Goal: Task Accomplishment & Management: Complete application form

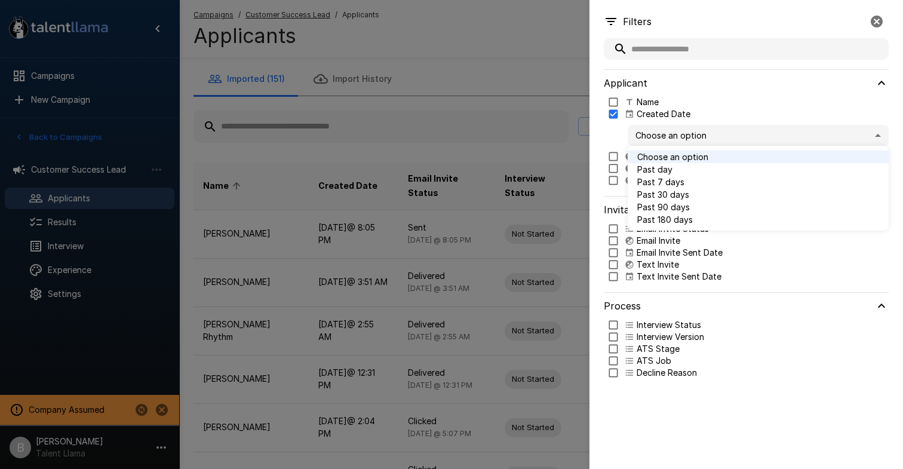
click at [874, 19] on div at bounding box center [451, 234] width 903 height 469
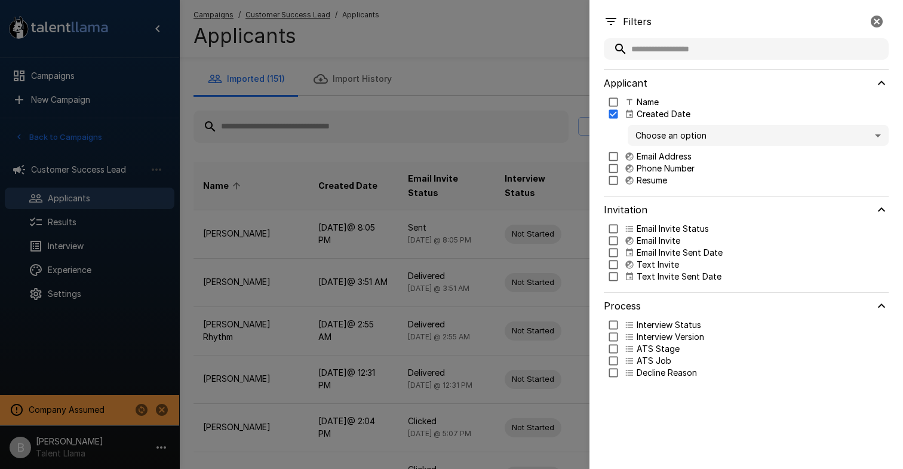
click at [874, 19] on icon "button" at bounding box center [876, 21] width 14 height 14
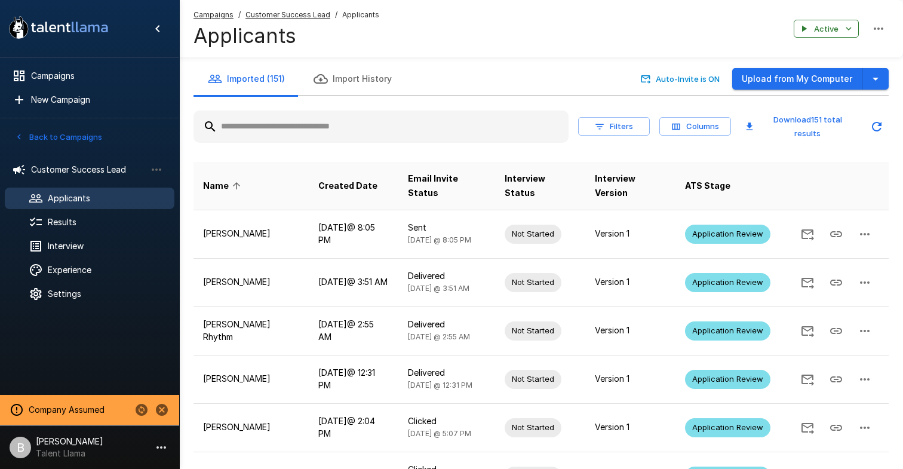
click at [347, 122] on input "text" at bounding box center [380, 126] width 375 height 21
click at [353, 122] on input "text" at bounding box center [380, 126] width 375 height 21
click at [281, 122] on input "text" at bounding box center [380, 126] width 375 height 21
click at [299, 131] on input "text" at bounding box center [380, 126] width 375 height 21
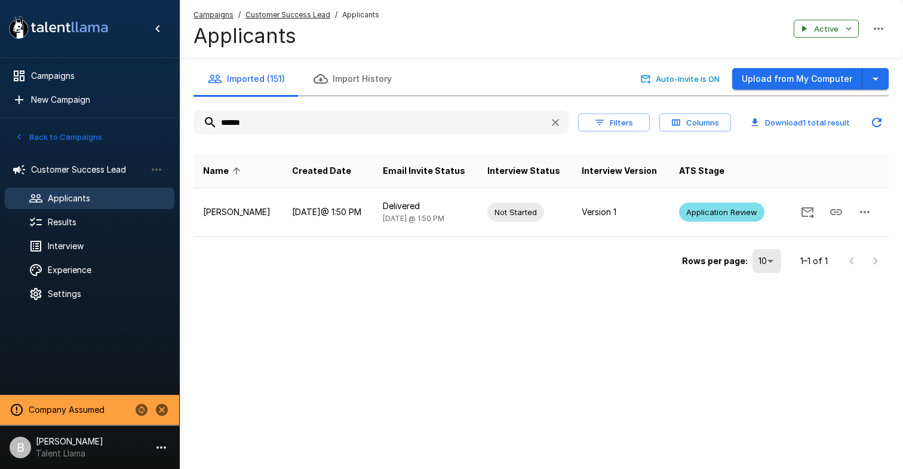
type input "******"
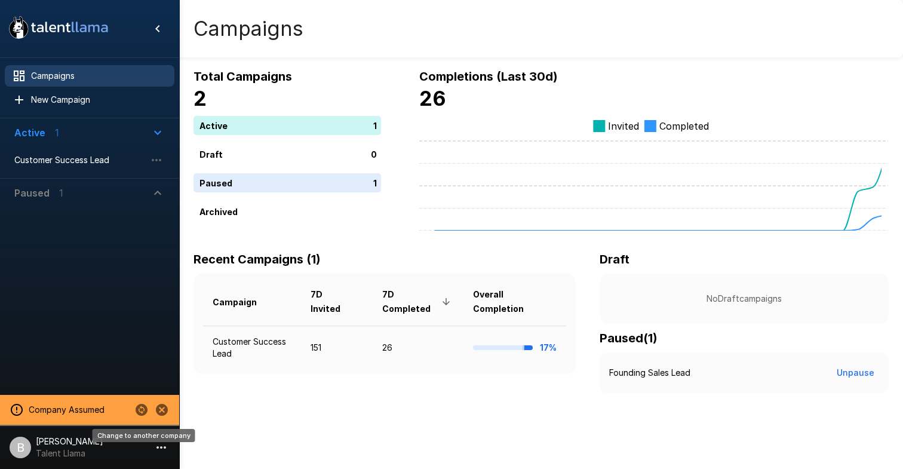
click at [144, 410] on icon "Change to another company" at bounding box center [142, 410] width 12 height 12
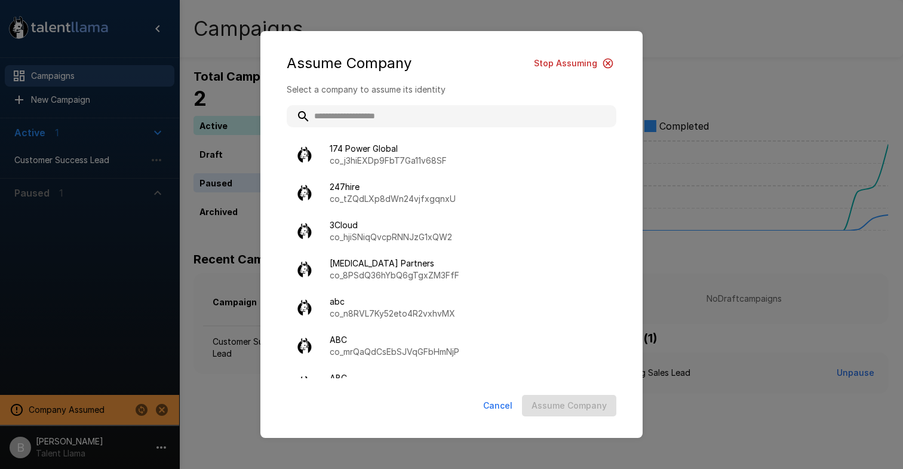
click at [356, 114] on input "text" at bounding box center [452, 115] width 330 height 21
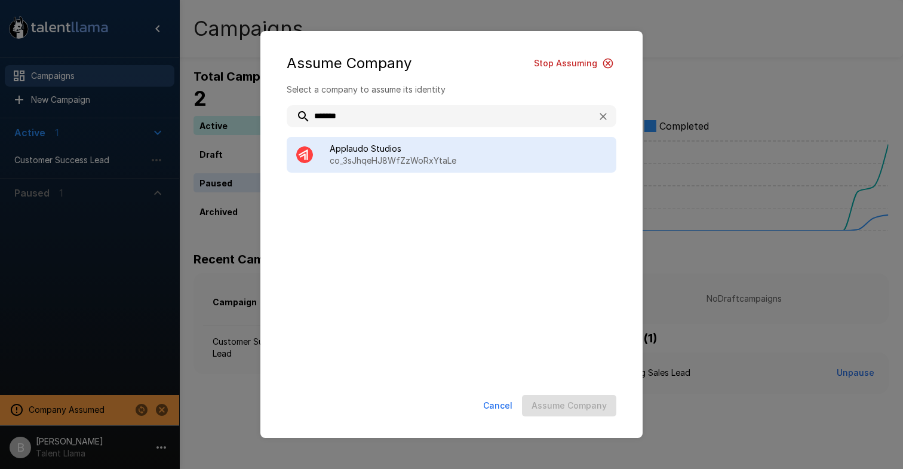
type input "*******"
click at [391, 152] on span "Applaudo Studios" at bounding box center [468, 149] width 277 height 12
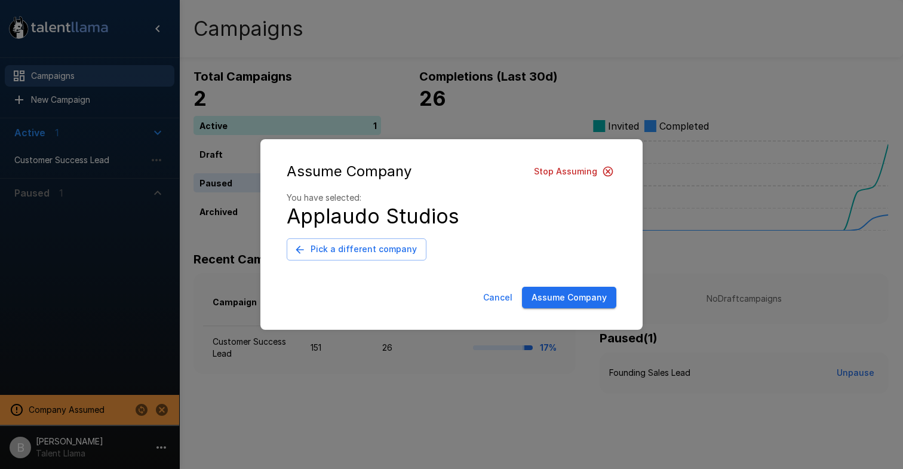
click at [567, 290] on button "Assume Company" at bounding box center [569, 298] width 94 height 22
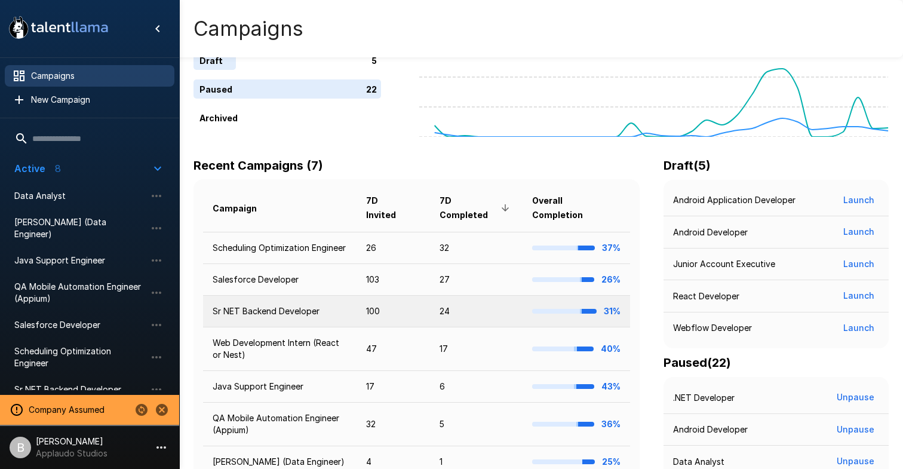
scroll to position [90, 0]
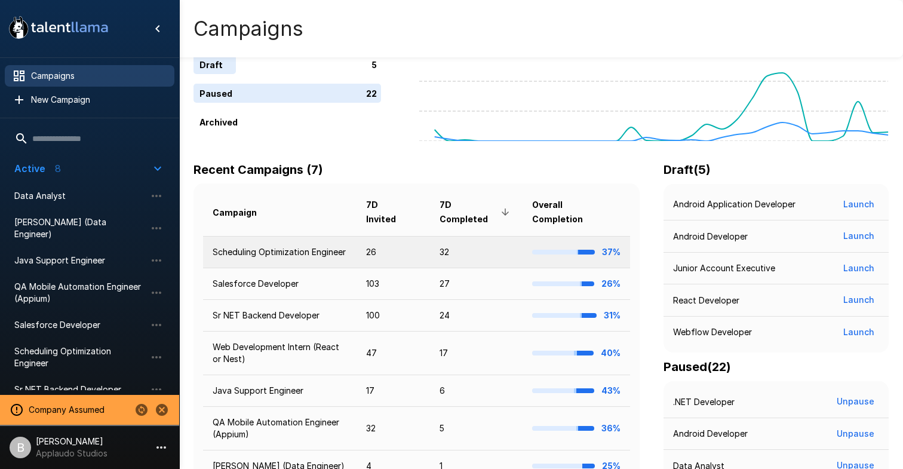
click at [307, 244] on td "Scheduling Optimization Engineer" at bounding box center [279, 252] width 153 height 32
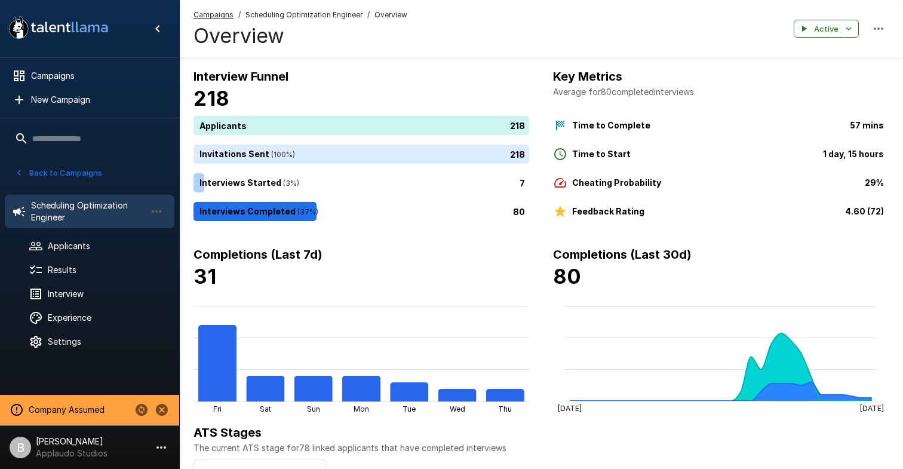
click at [23, 172] on icon "button" at bounding box center [19, 172] width 11 height 11
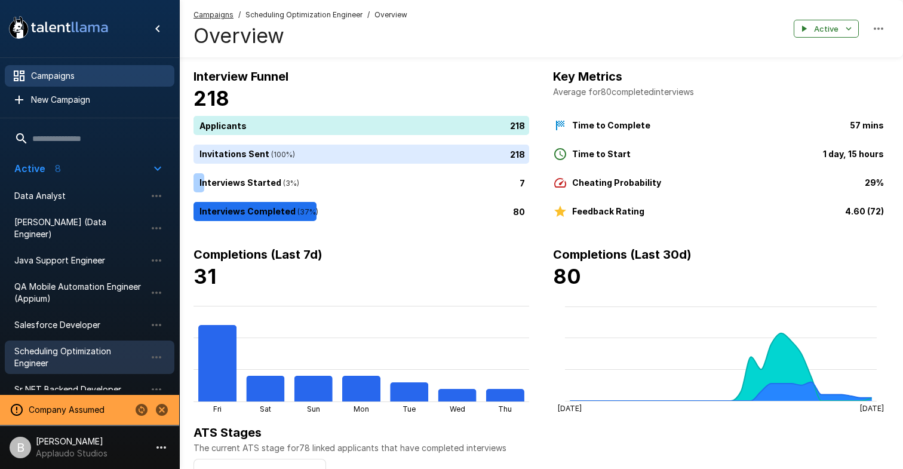
click at [62, 85] on div "Campaigns" at bounding box center [90, 75] width 170 height 21
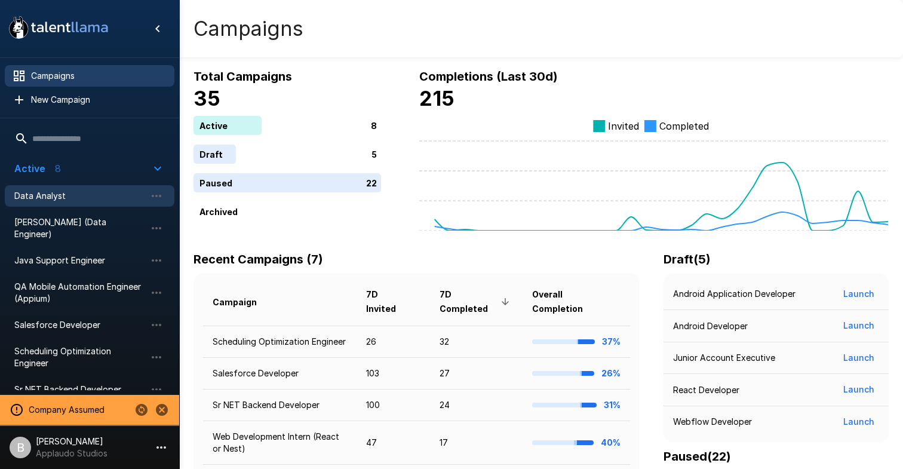
click at [75, 201] on span "Data Analyst" at bounding box center [79, 196] width 131 height 12
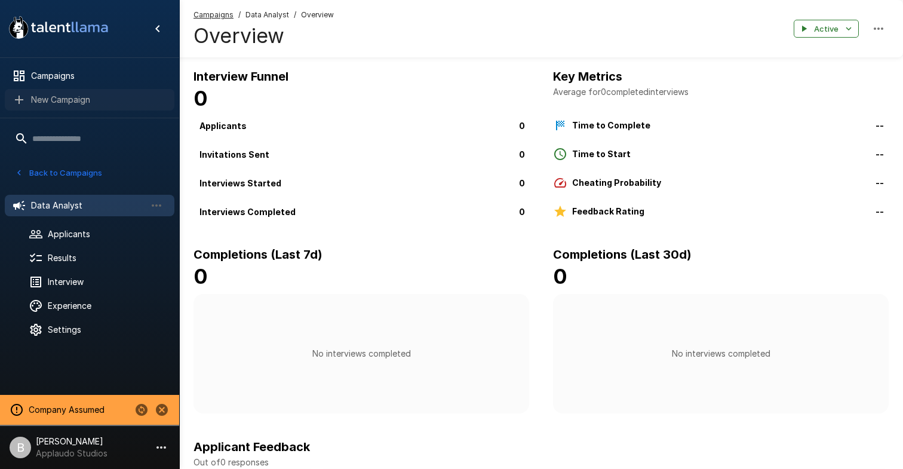
click at [72, 96] on span "New Campaign" at bounding box center [98, 100] width 134 height 12
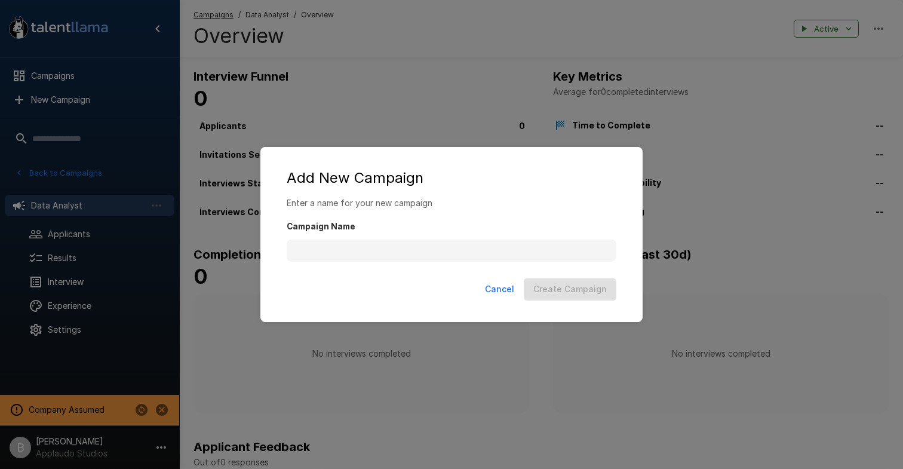
click at [75, 79] on div "Add New Campaign Enter a name for your new campaign Campaign Name Cancel Create…" at bounding box center [451, 234] width 903 height 469
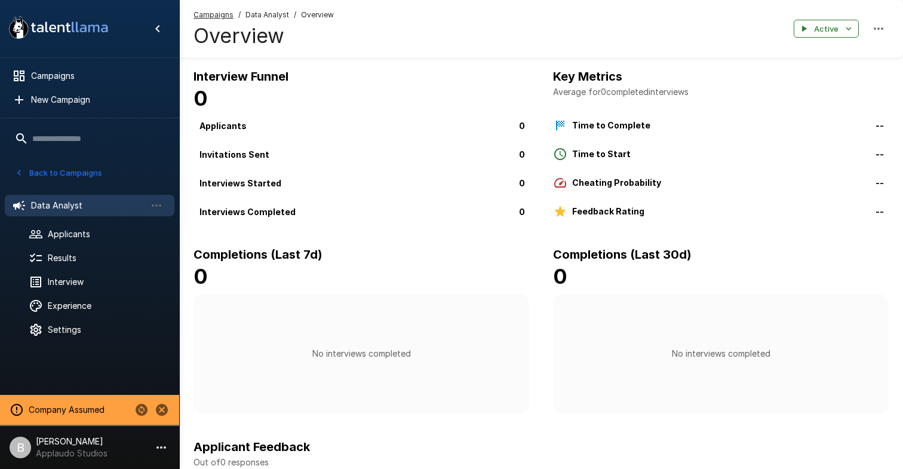
click at [80, 87] on ul "Campaigns New Campaign" at bounding box center [89, 88] width 179 height 60
click at [75, 78] on span "Campaigns" at bounding box center [98, 76] width 134 height 12
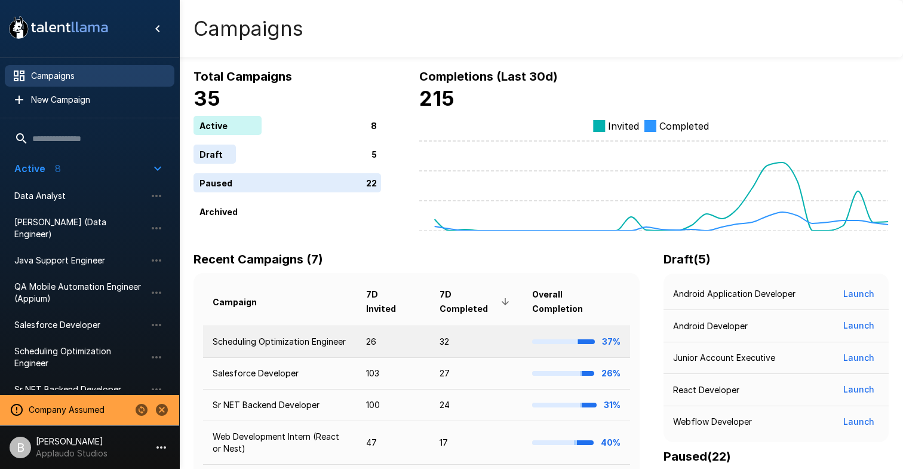
click at [341, 343] on td "Scheduling Optimization Engineer" at bounding box center [279, 341] width 153 height 32
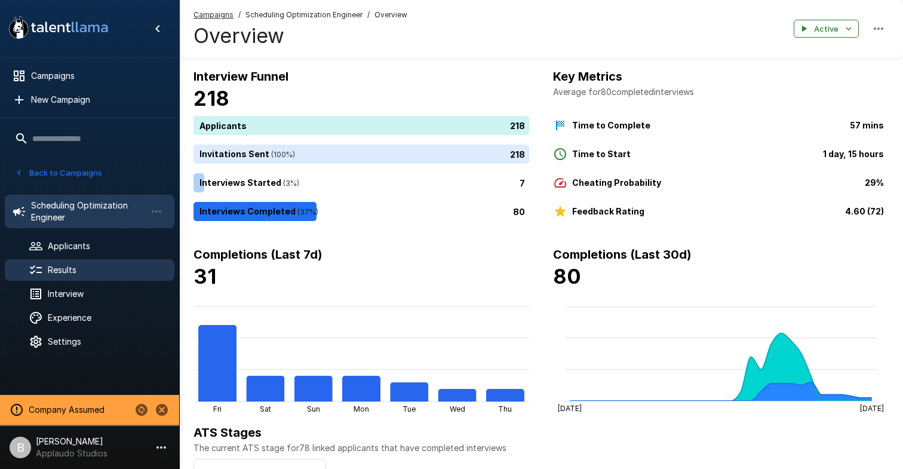
click at [118, 262] on div "Results" at bounding box center [90, 269] width 170 height 21
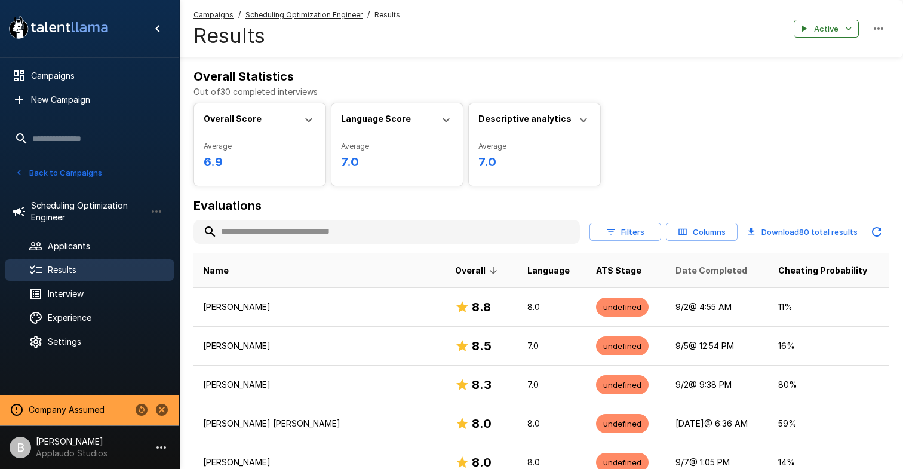
click at [678, 276] on span "Date Completed" at bounding box center [711, 270] width 72 height 14
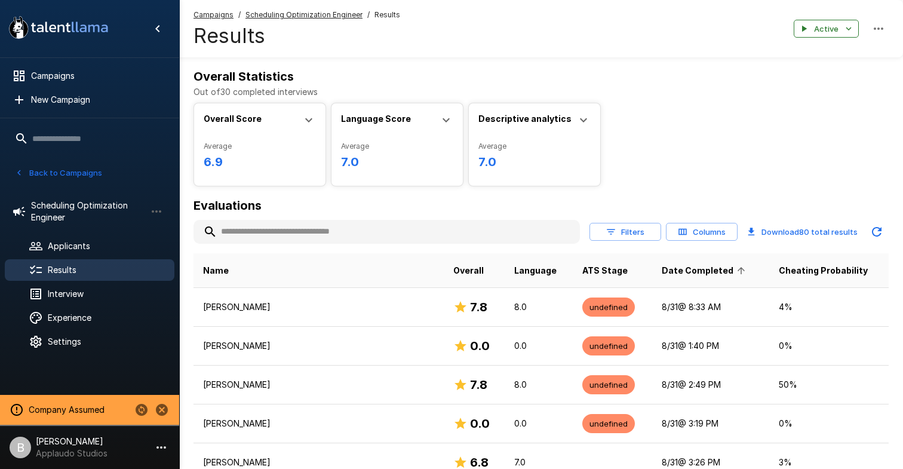
click at [682, 270] on span "Date Completed" at bounding box center [705, 270] width 87 height 14
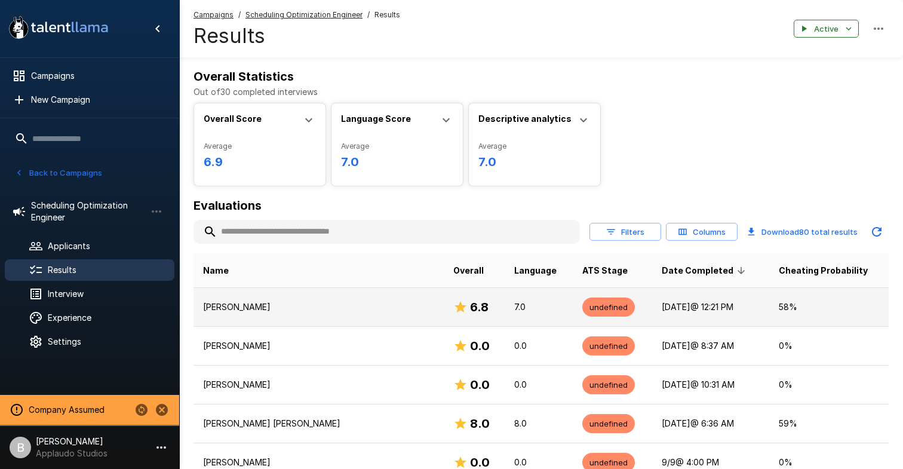
click at [214, 308] on p "Justin Arce" at bounding box center [318, 307] width 231 height 12
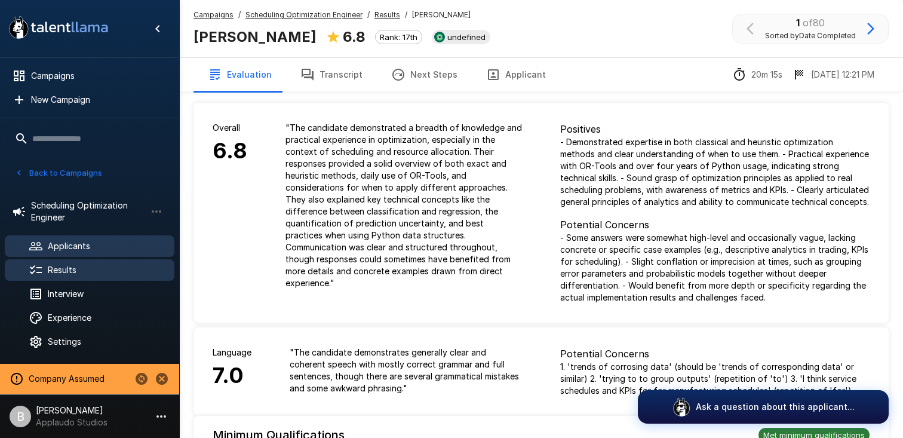
click at [76, 251] on span "Applicants" at bounding box center [106, 246] width 117 height 12
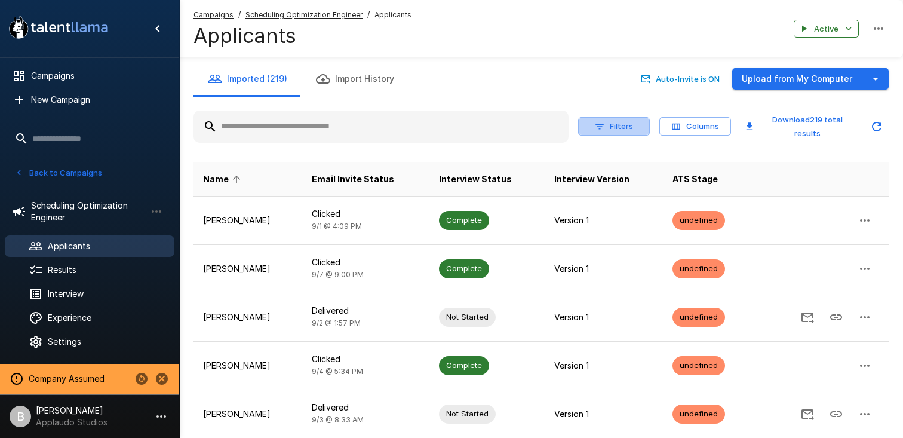
click at [627, 122] on button "Filters" at bounding box center [614, 126] width 72 height 19
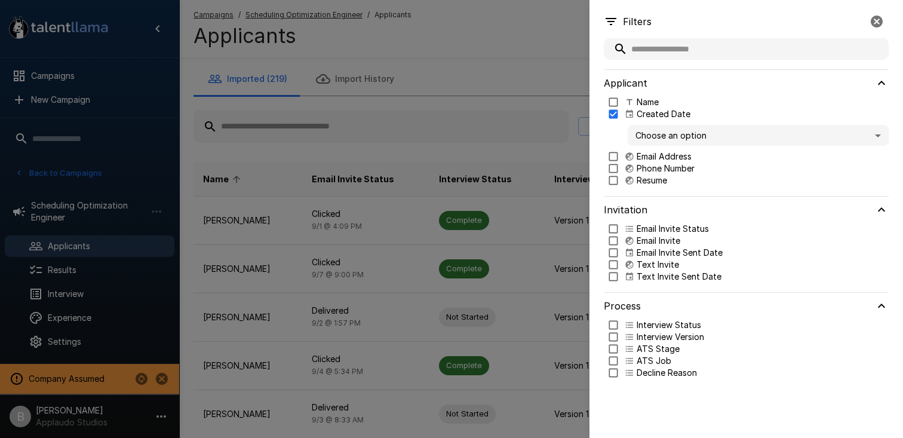
click at [393, 139] on div at bounding box center [451, 219] width 903 height 438
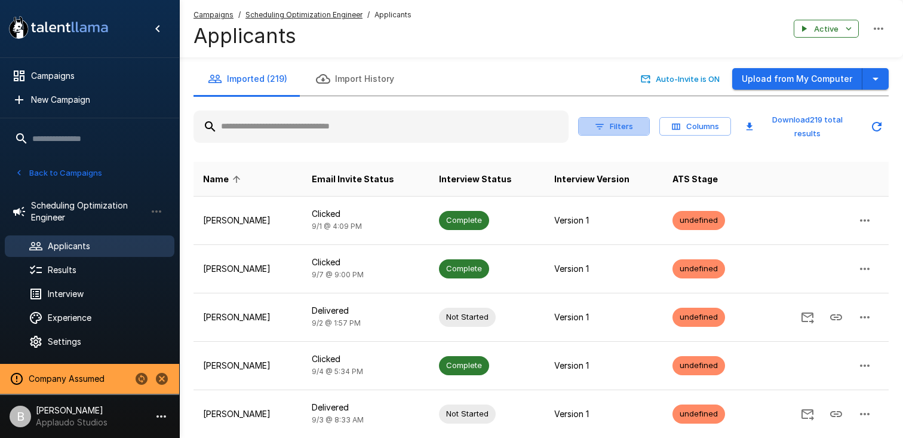
click at [613, 124] on button "Filters" at bounding box center [614, 126] width 72 height 19
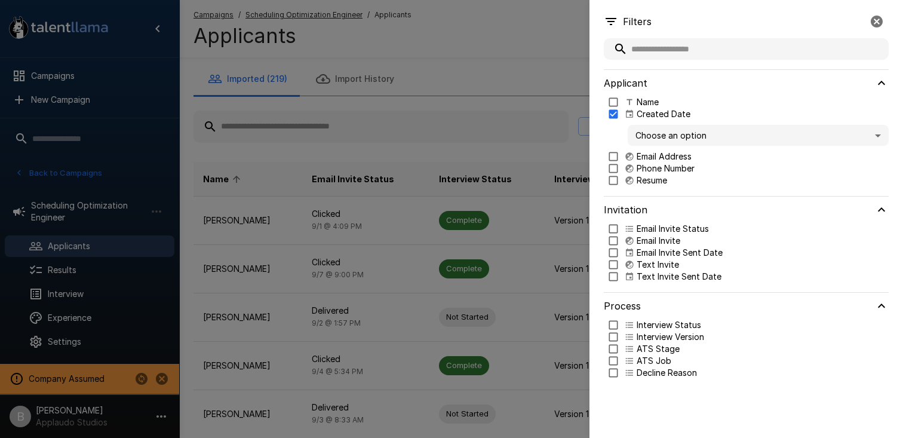
click at [613, 124] on div "Choose an option" at bounding box center [748, 135] width 280 height 30
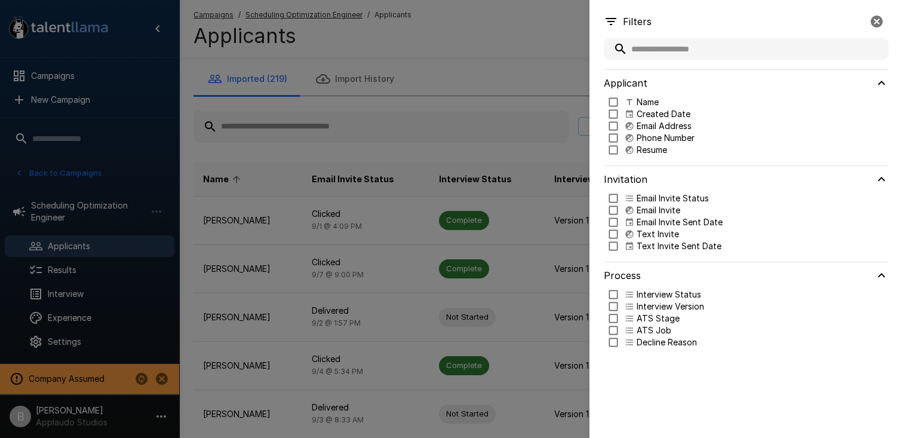
click at [568, 94] on div at bounding box center [451, 219] width 903 height 438
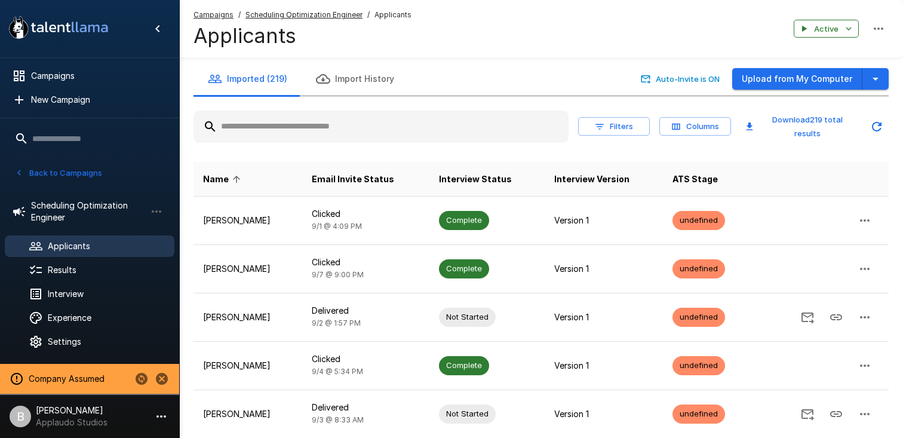
click at [681, 126] on icon "button" at bounding box center [676, 126] width 11 height 11
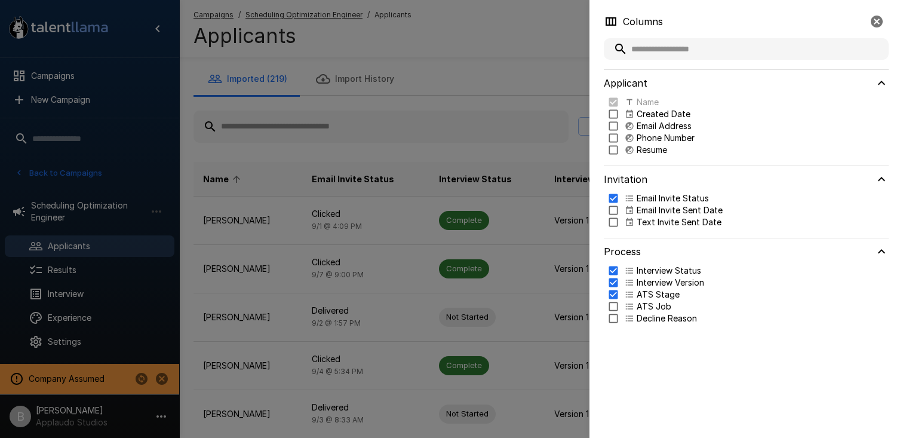
click at [626, 112] on icon at bounding box center [630, 114] width 10 height 10
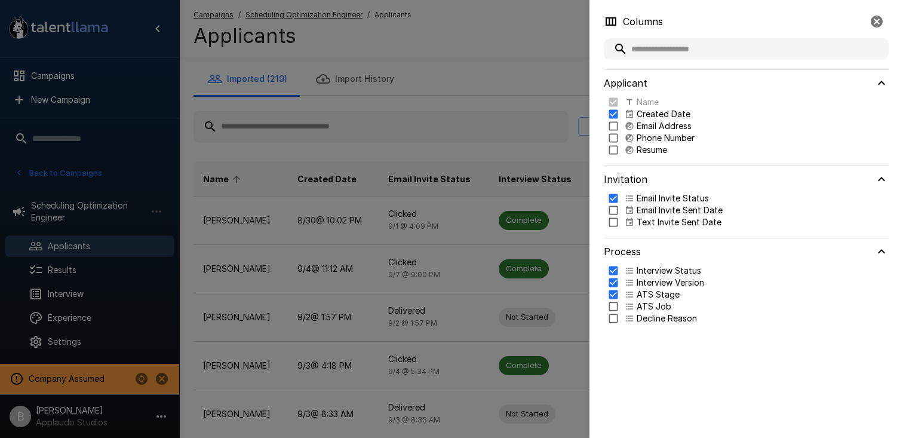
click at [459, 61] on div at bounding box center [451, 219] width 903 height 438
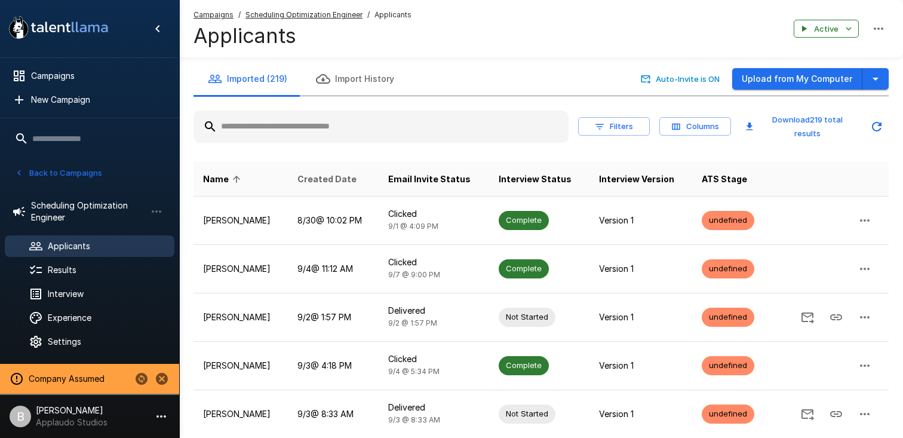
click at [356, 183] on span "Created Date" at bounding box center [326, 179] width 59 height 14
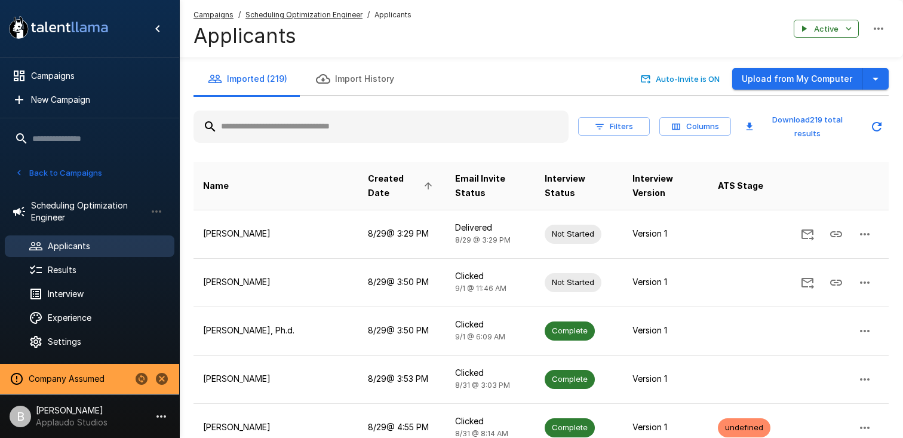
click at [378, 186] on span "Created Date" at bounding box center [402, 185] width 69 height 29
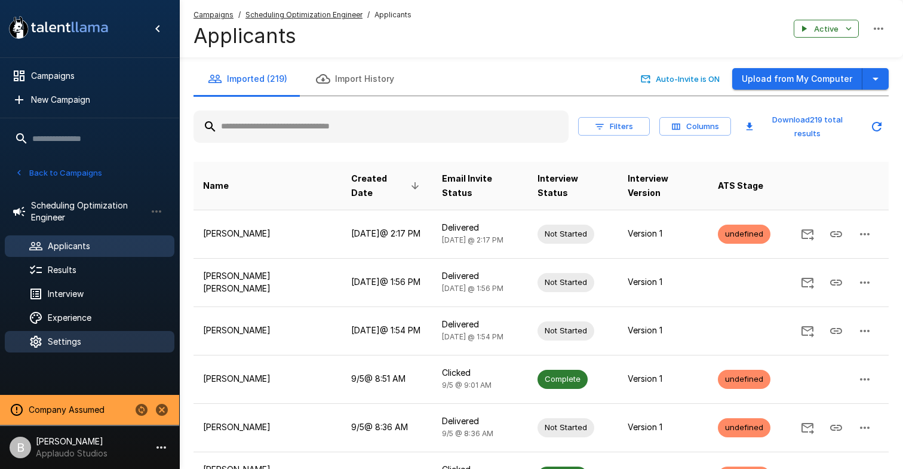
click at [80, 350] on div "Settings" at bounding box center [90, 341] width 170 height 21
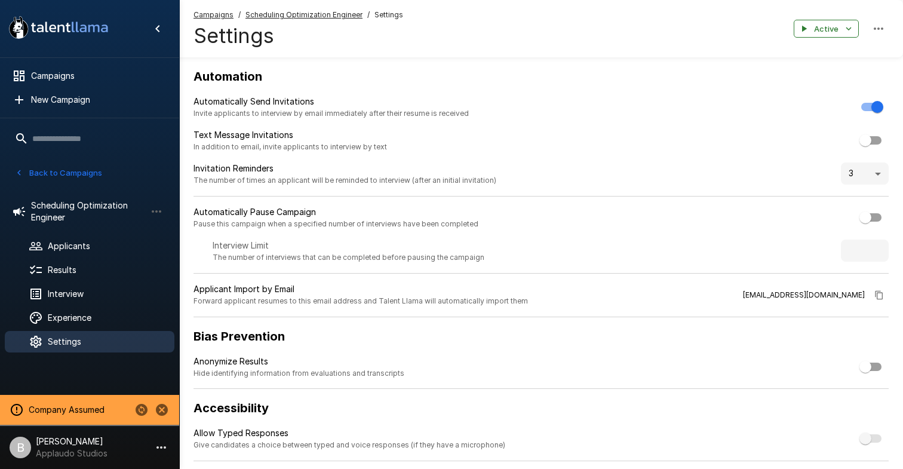
click at [307, 13] on u "Scheduling Optimization Engineer" at bounding box center [303, 14] width 117 height 9
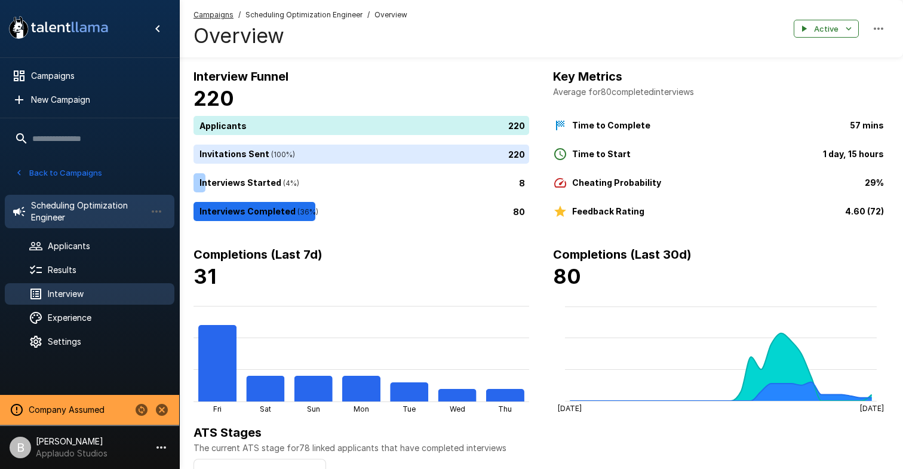
click at [79, 293] on span "Interview" at bounding box center [106, 294] width 117 height 12
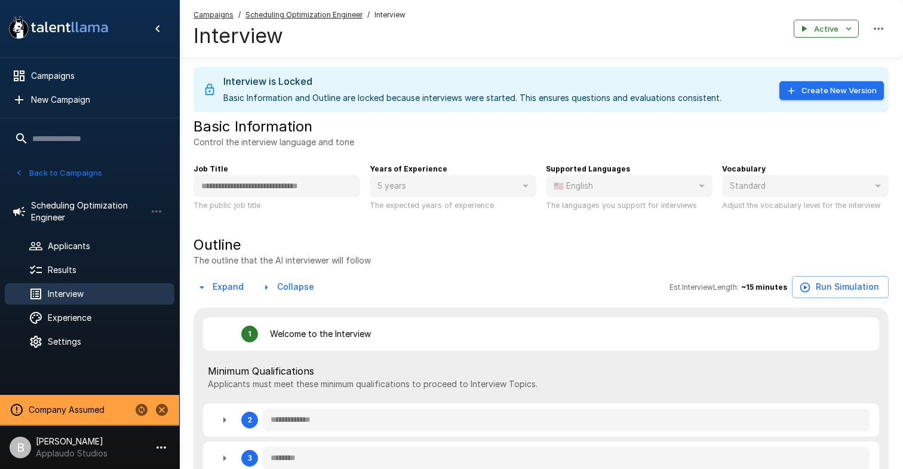
type textarea "*"
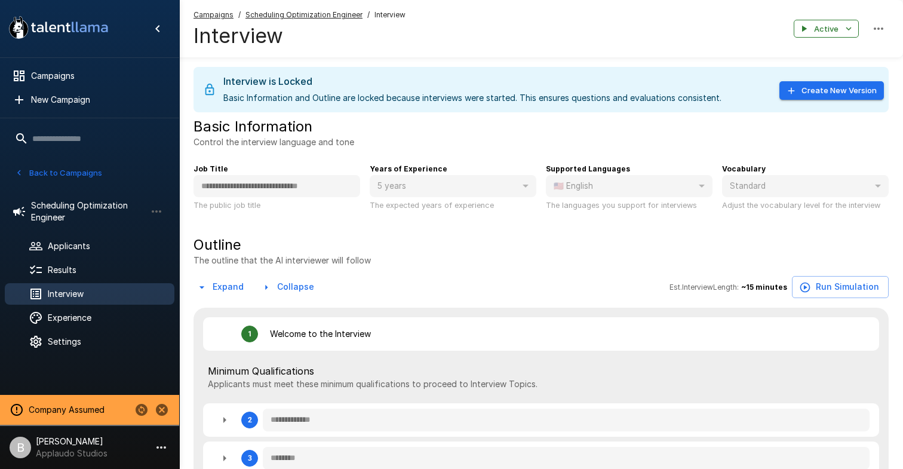
type textarea "*"
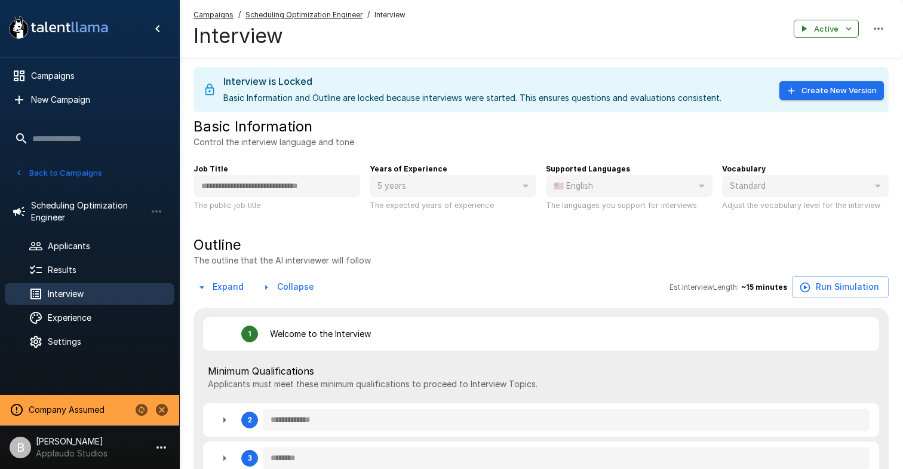
type textarea "*"
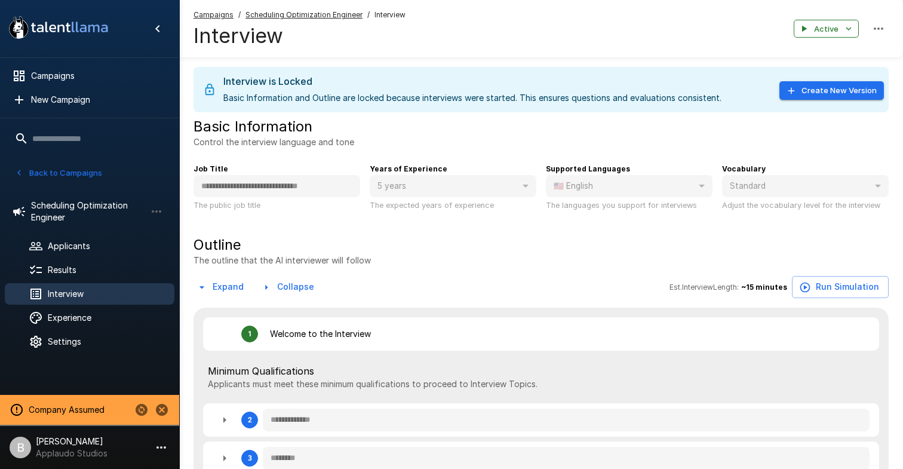
type textarea "*"
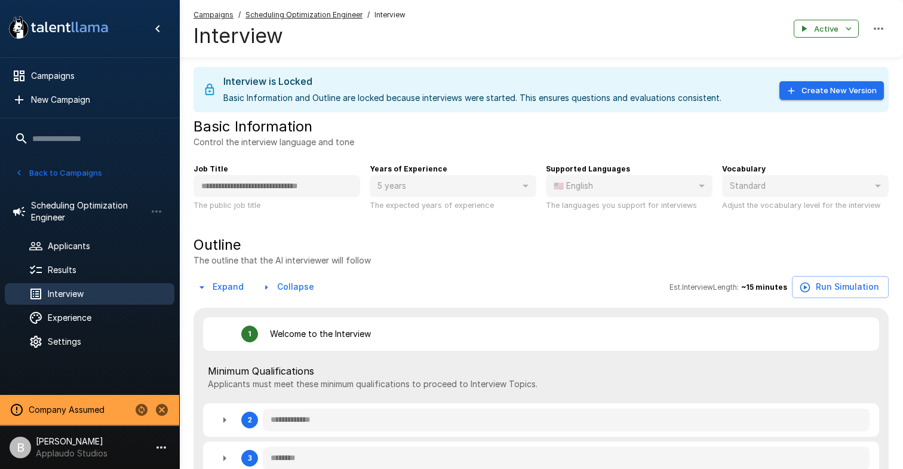
type textarea "*"
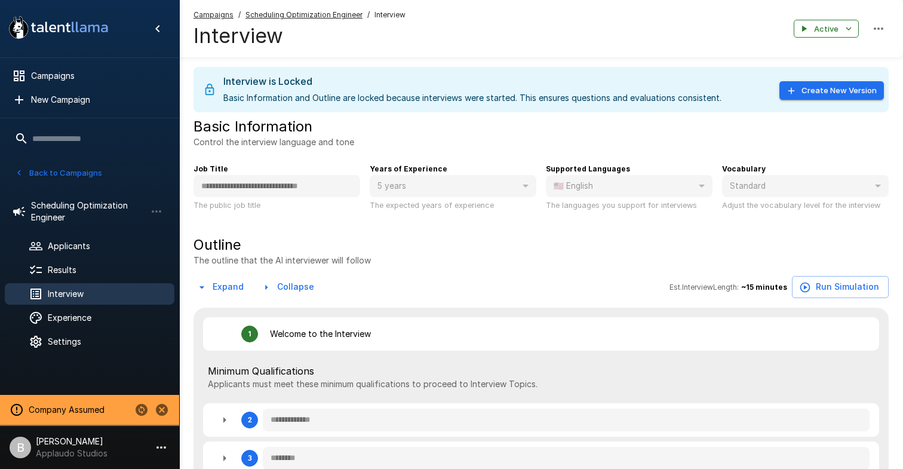
type textarea "*"
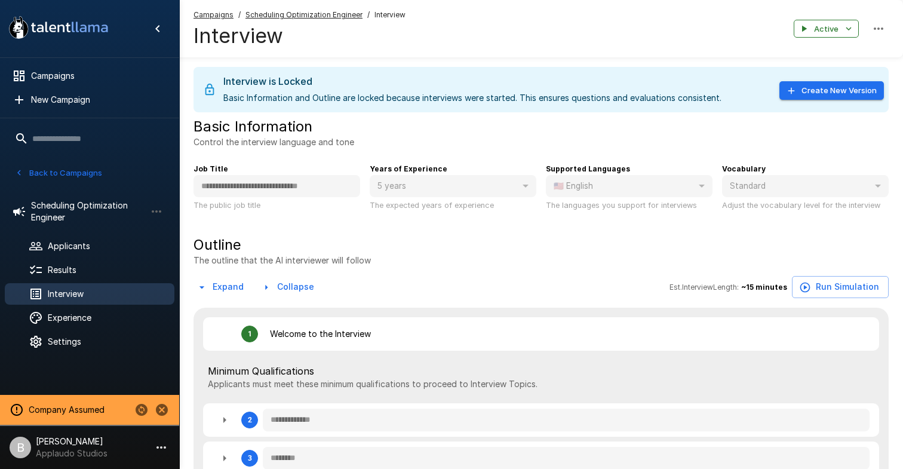
type textarea "*"
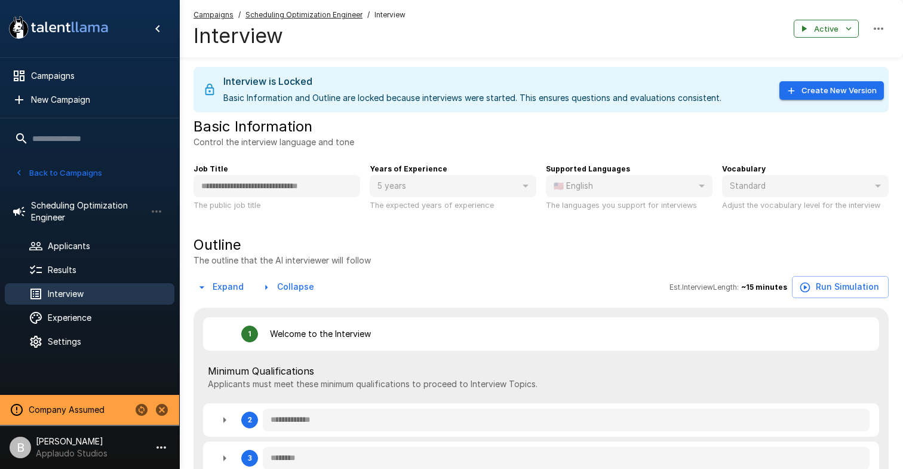
type textarea "*"
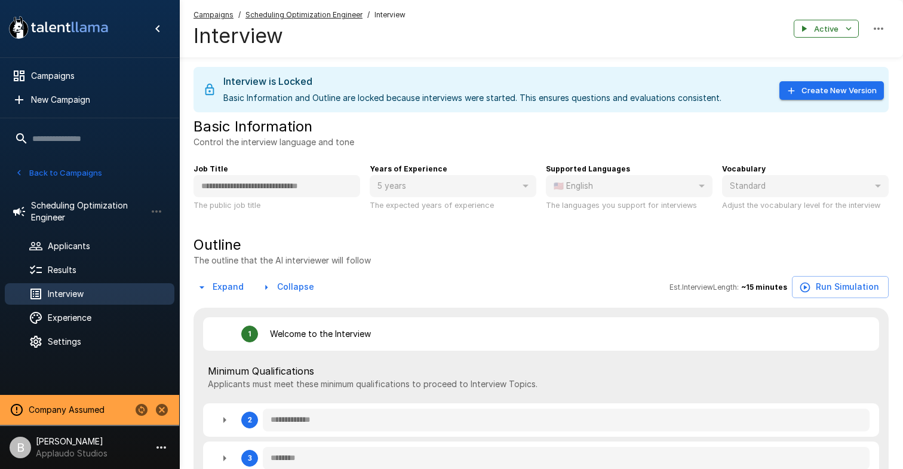
type textarea "*"
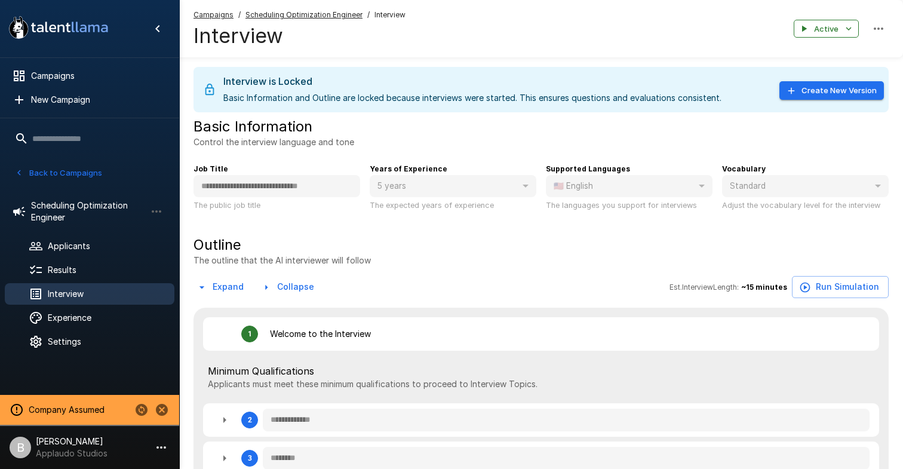
type textarea "*"
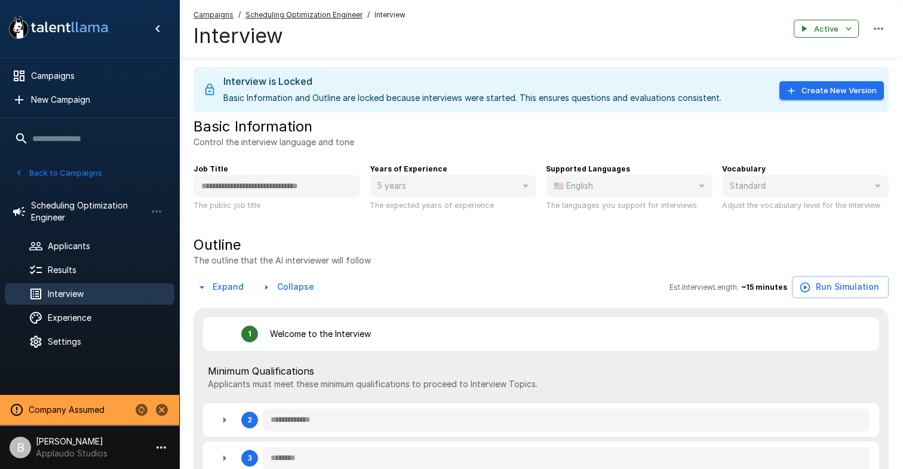
type textarea "*"
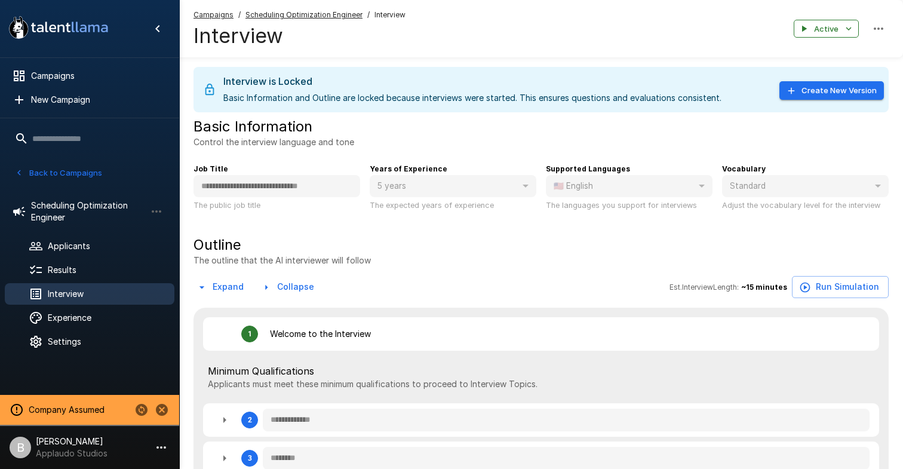
type textarea "*"
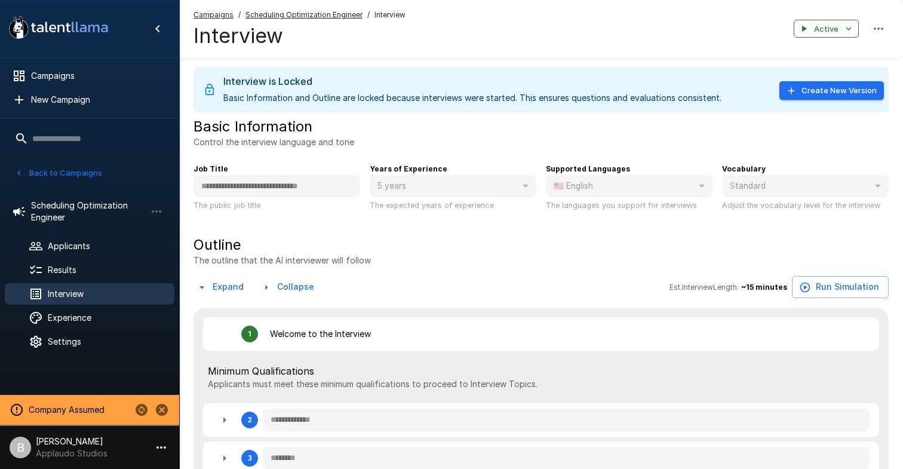
type textarea "*"
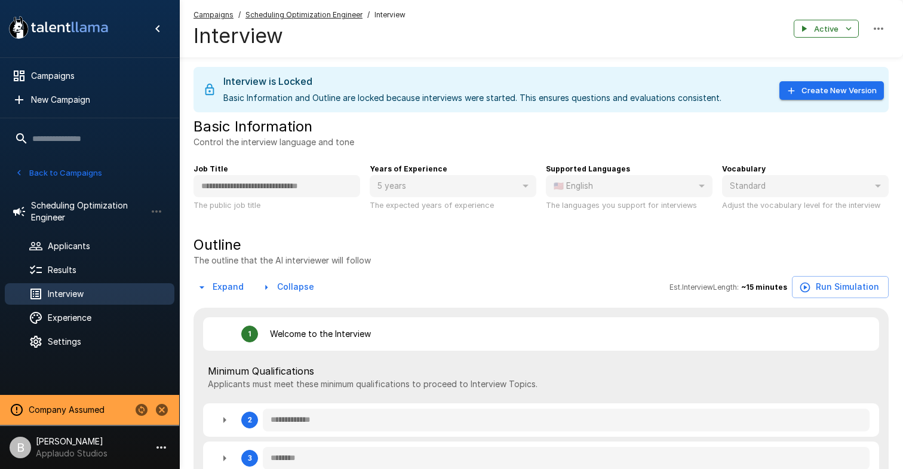
type textarea "*"
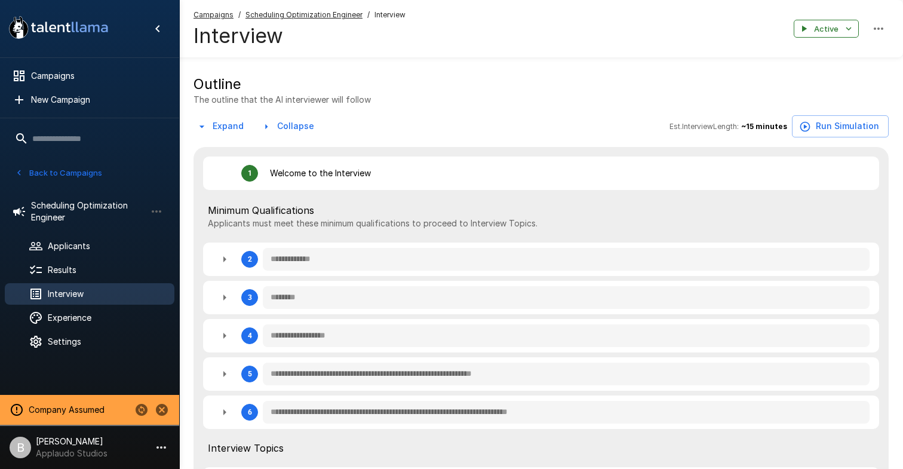
scroll to position [174, 0]
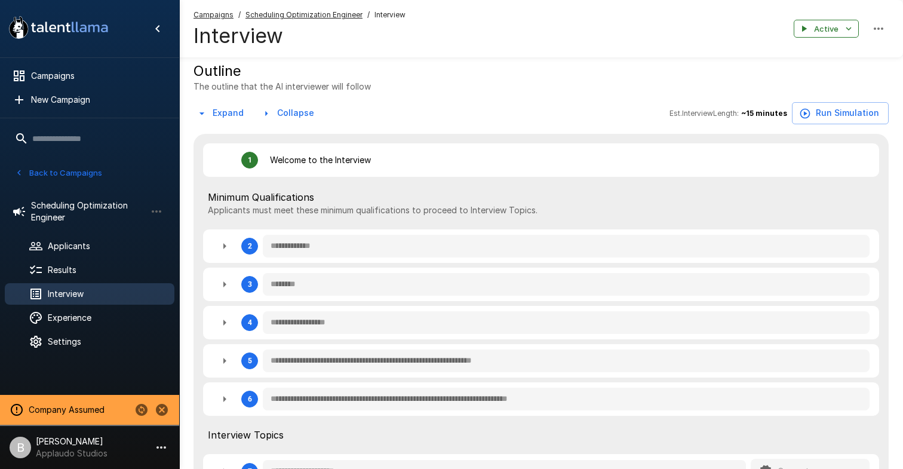
click at [220, 285] on icon "button" at bounding box center [224, 284] width 14 height 14
type textarea "*"
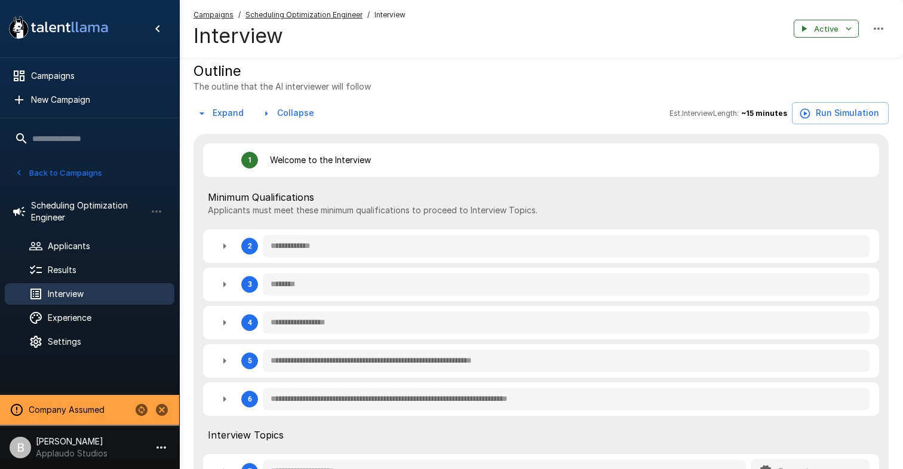
type textarea "*"
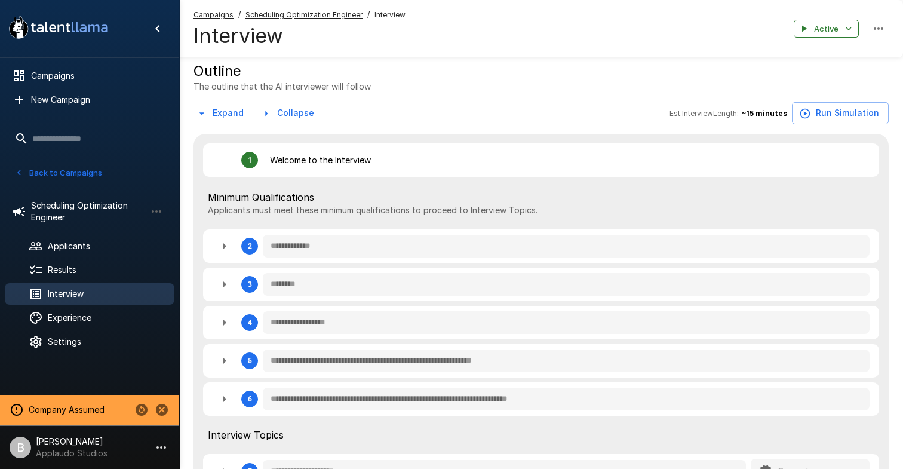
type textarea "*"
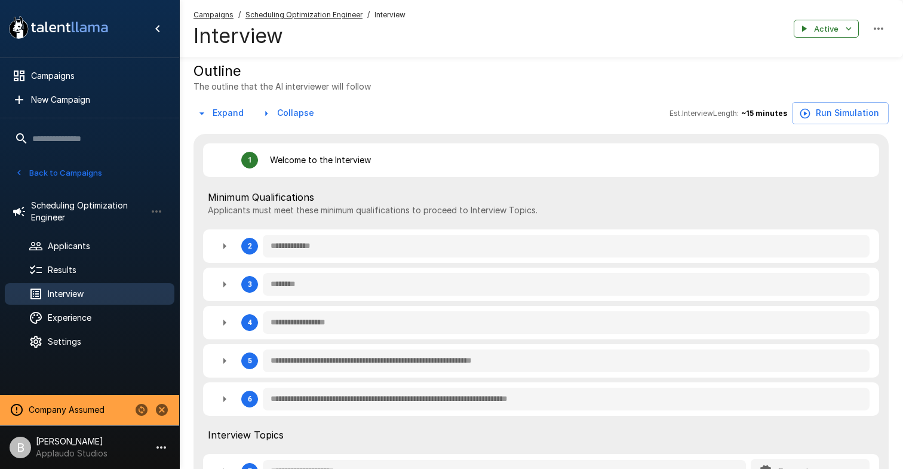
type textarea "*"
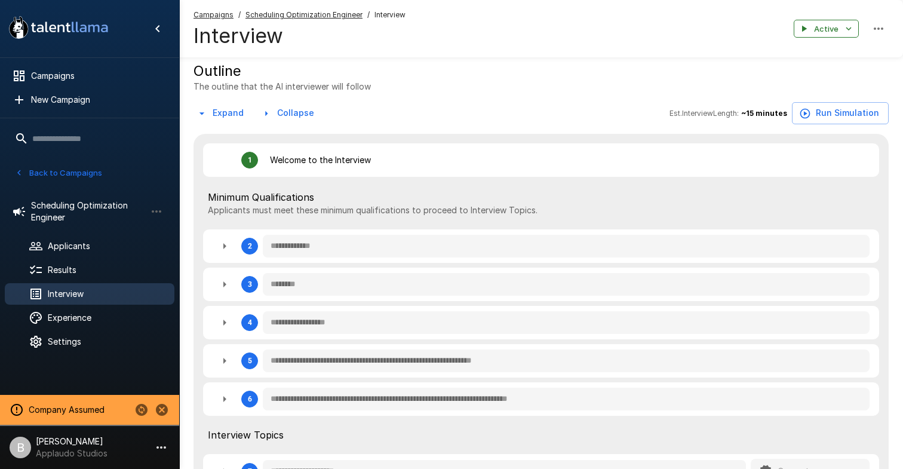
type textarea "*"
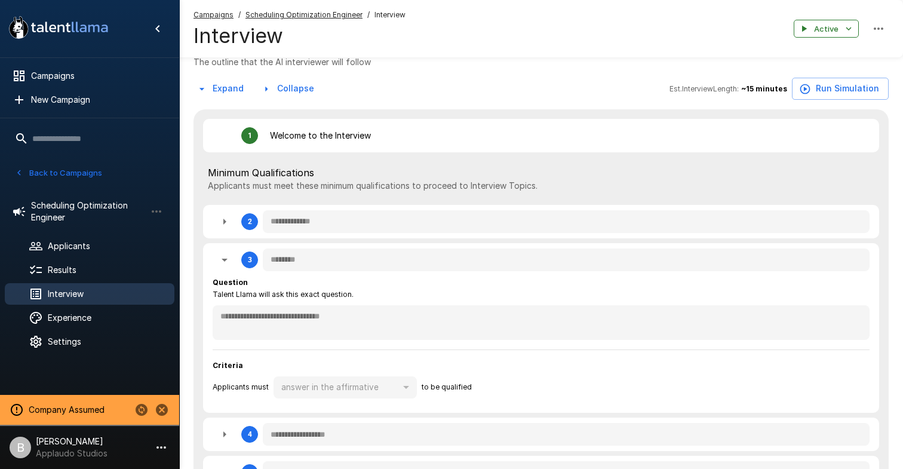
scroll to position [204, 0]
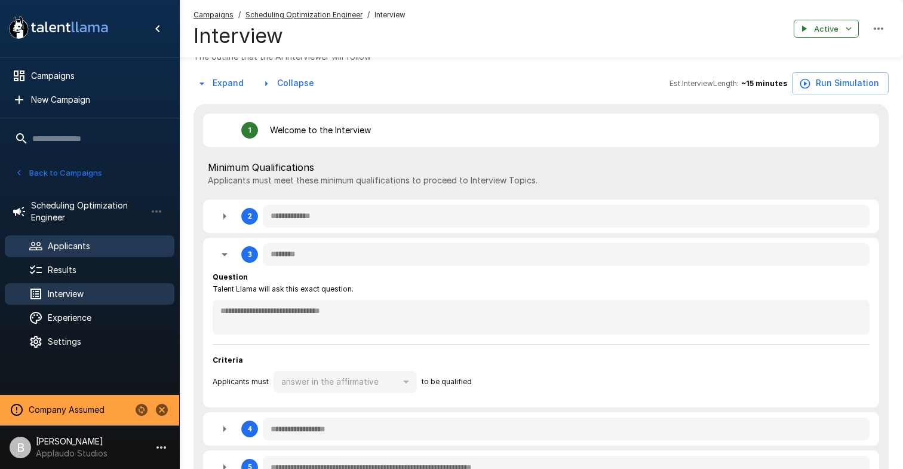
click at [90, 245] on span "Applicants" at bounding box center [106, 246] width 117 height 12
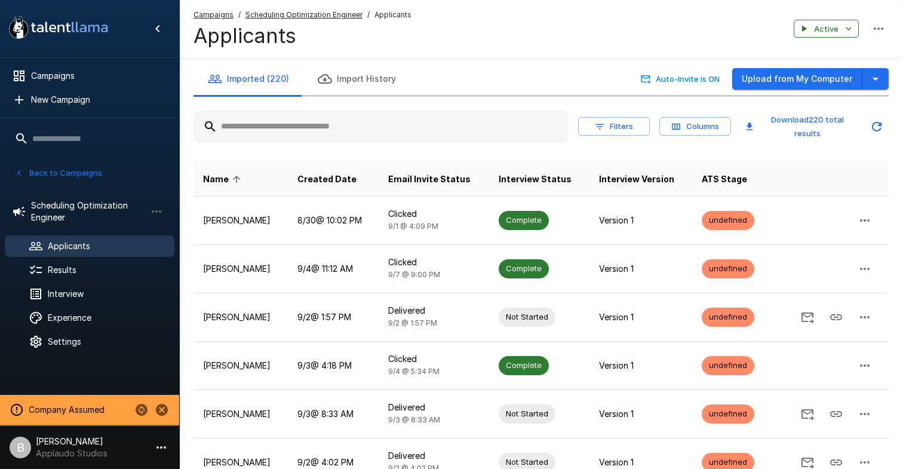
click at [353, 130] on input "text" at bounding box center [380, 126] width 375 height 21
click at [87, 280] on div "Results" at bounding box center [90, 269] width 170 height 21
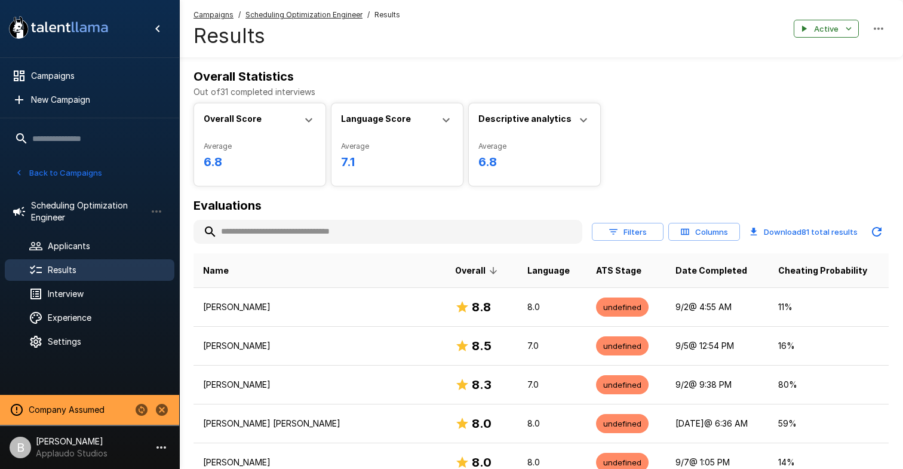
click at [293, 233] on input "text" at bounding box center [387, 231] width 389 height 21
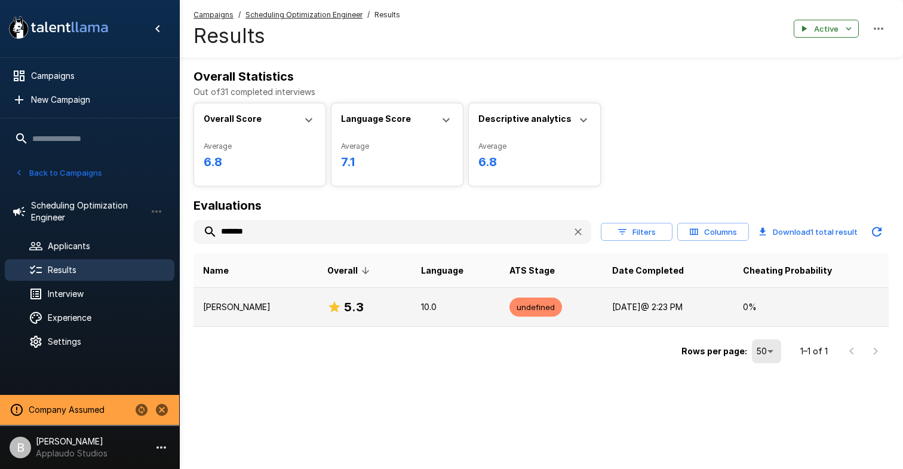
type input "*******"
click at [281, 305] on p "Benjamin Chaikin" at bounding box center [255, 307] width 105 height 12
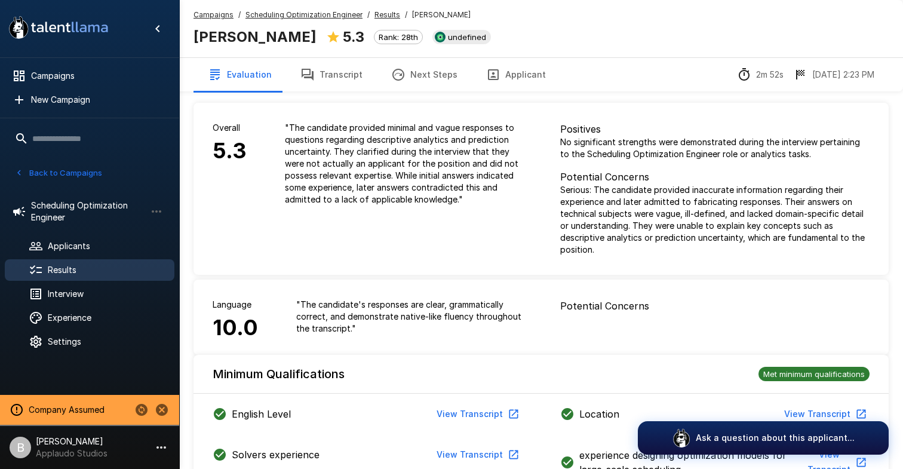
click at [512, 68] on button "Applicant" at bounding box center [516, 74] width 88 height 33
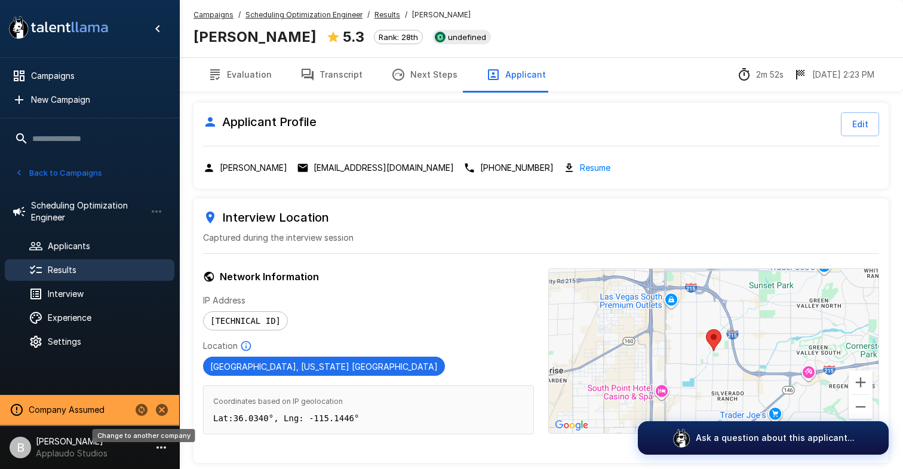
click at [140, 406] on icon "Change to another company" at bounding box center [142, 410] width 12 height 12
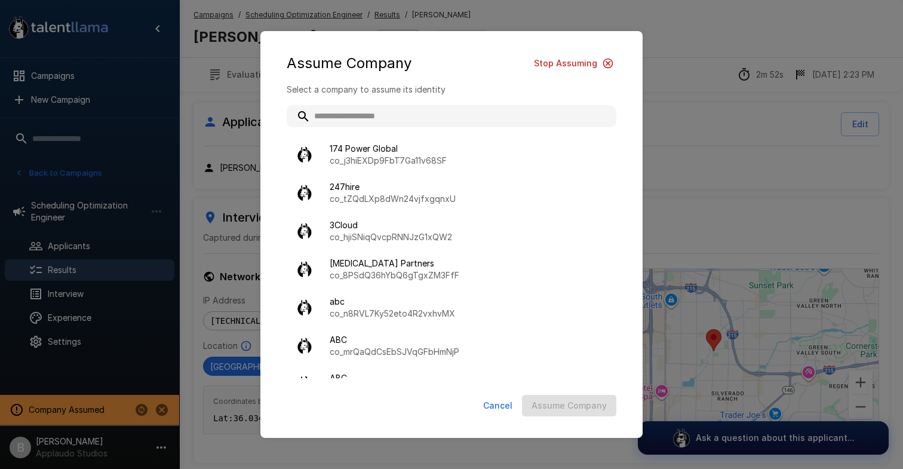
click at [367, 119] on input "text" at bounding box center [452, 115] width 330 height 21
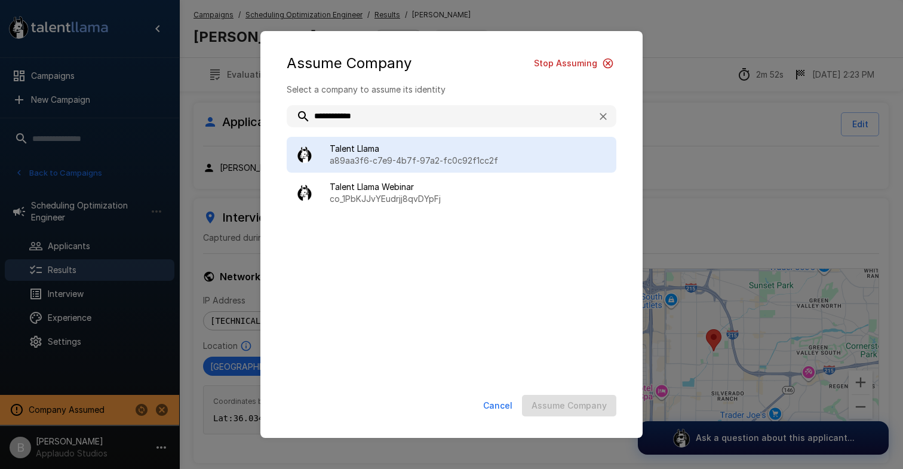
type input "**********"
click at [414, 152] on span "Talent Llama" at bounding box center [468, 149] width 277 height 12
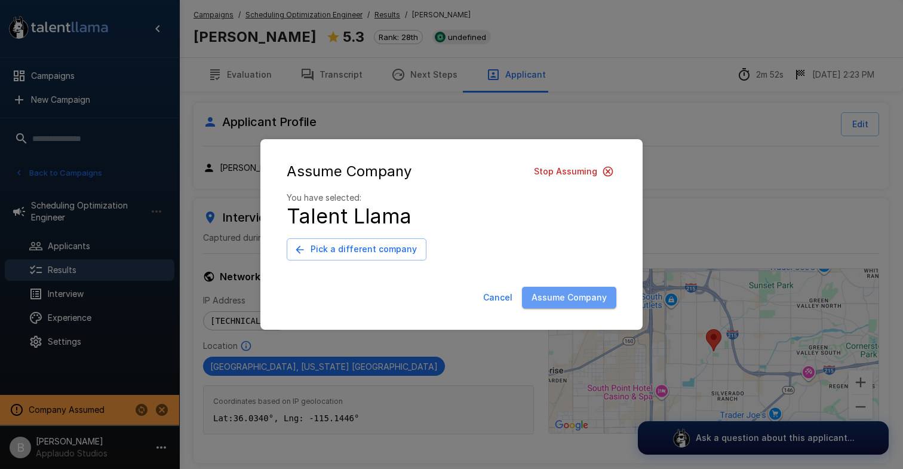
click at [571, 297] on button "Assume Company" at bounding box center [569, 298] width 94 height 22
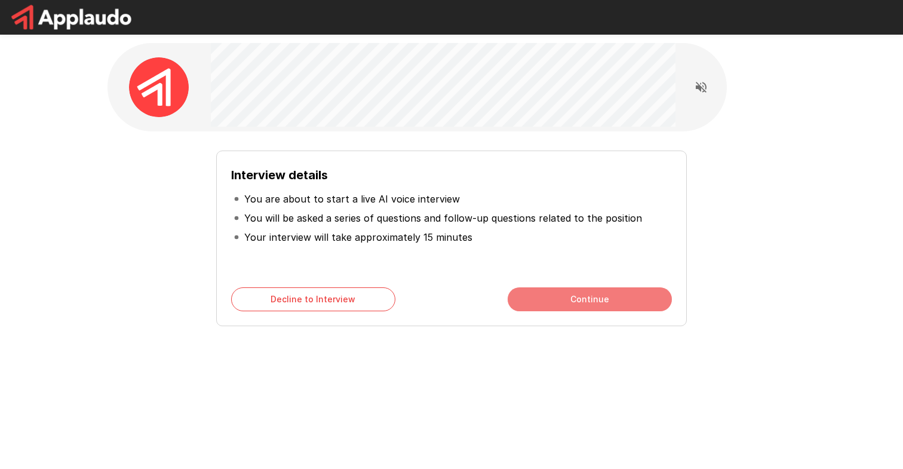
click at [561, 299] on button "Continue" at bounding box center [590, 299] width 164 height 24
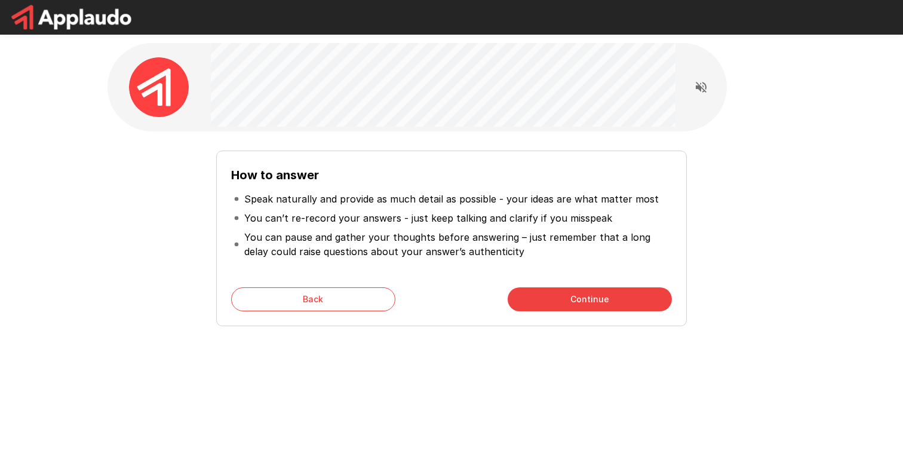
click at [583, 300] on button "Continue" at bounding box center [590, 299] width 164 height 24
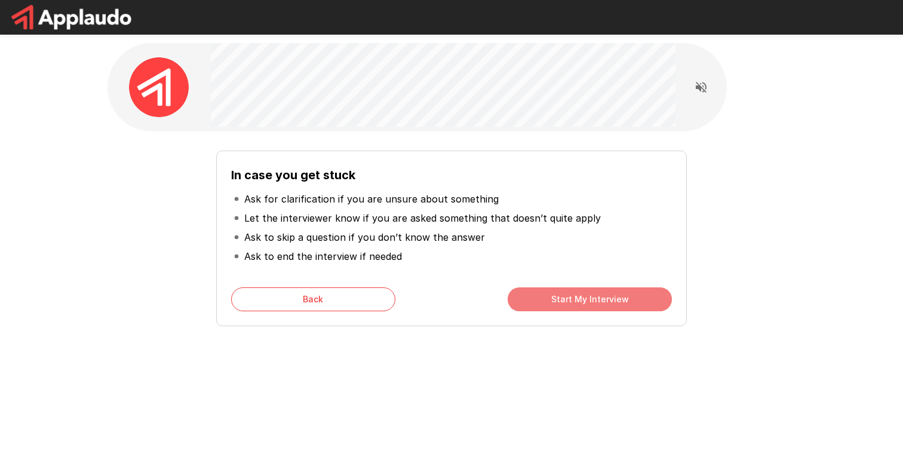
click at [583, 300] on button "Start My Interview" at bounding box center [590, 299] width 164 height 24
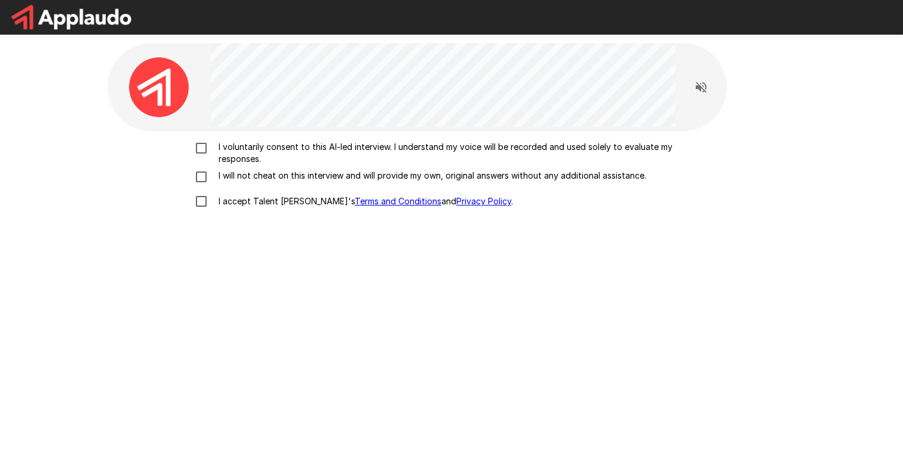
click at [268, 155] on p "I voluntarily consent to this AI-led interview. I understand my voice will be r…" at bounding box center [464, 153] width 500 height 24
click at [269, 173] on p "I will not cheat on this interview and will provide my own, original answers wi…" at bounding box center [430, 176] width 432 height 12
click at [269, 203] on p "I accept Talent Llama's Terms and Conditions and Privacy Policy ." at bounding box center [363, 201] width 299 height 12
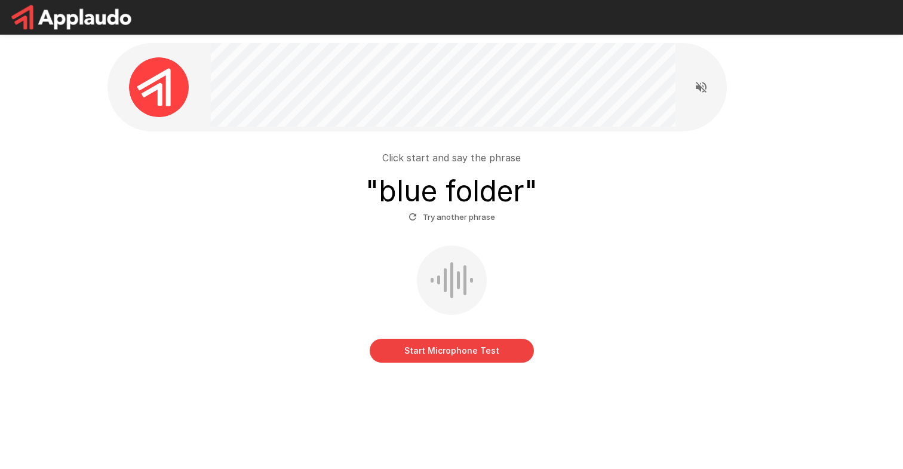
click at [439, 346] on button "Start Microphone Test" at bounding box center [452, 351] width 164 height 24
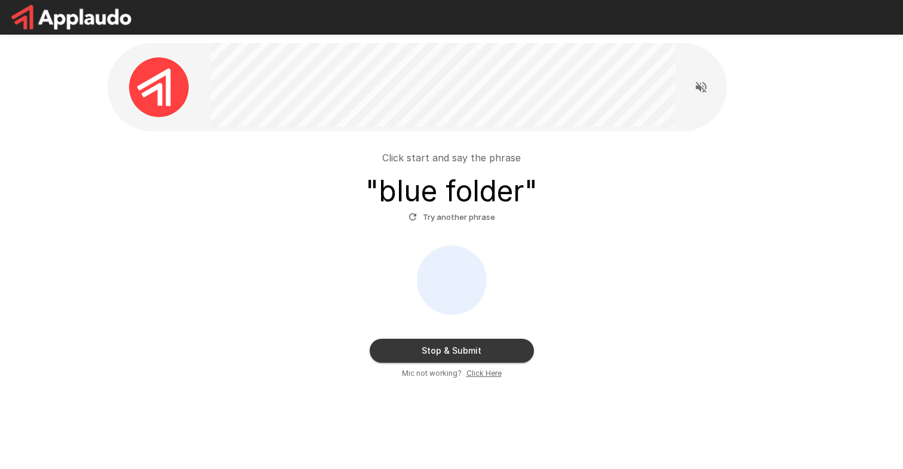
click at [439, 346] on button "Stop & Submit" at bounding box center [452, 351] width 164 height 24
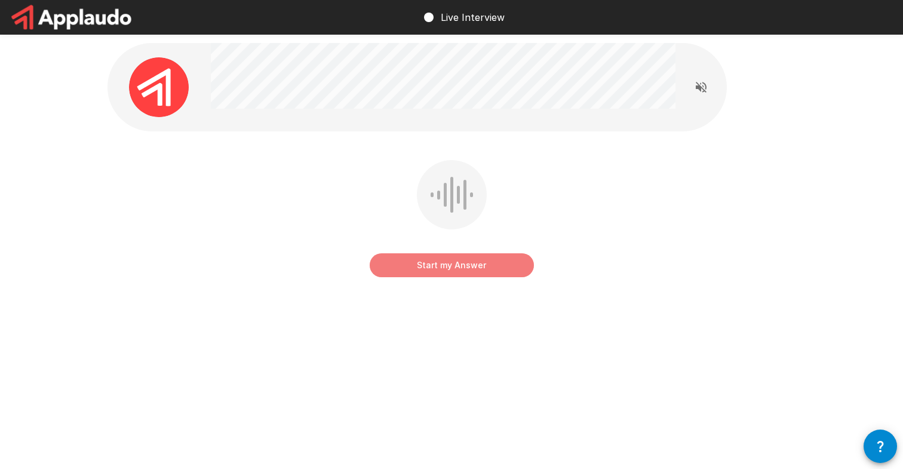
click at [442, 272] on button "Start my Answer" at bounding box center [452, 265] width 164 height 24
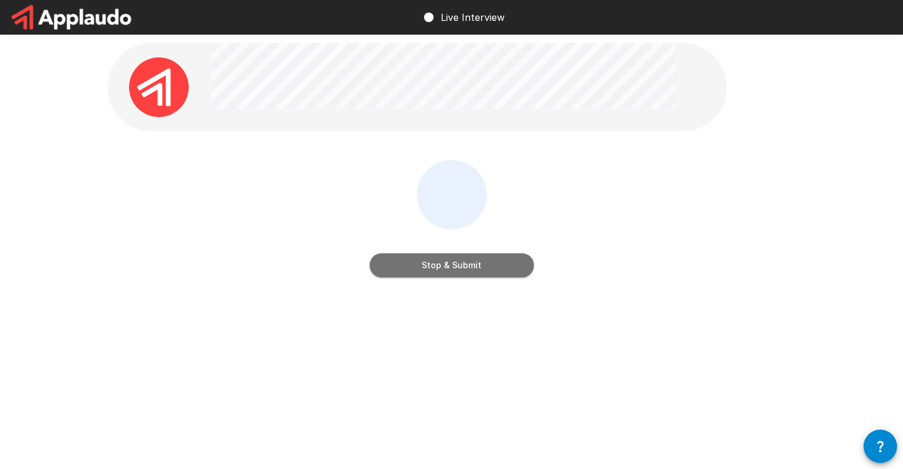
click at [442, 272] on button "Stop & Submit" at bounding box center [452, 265] width 164 height 24
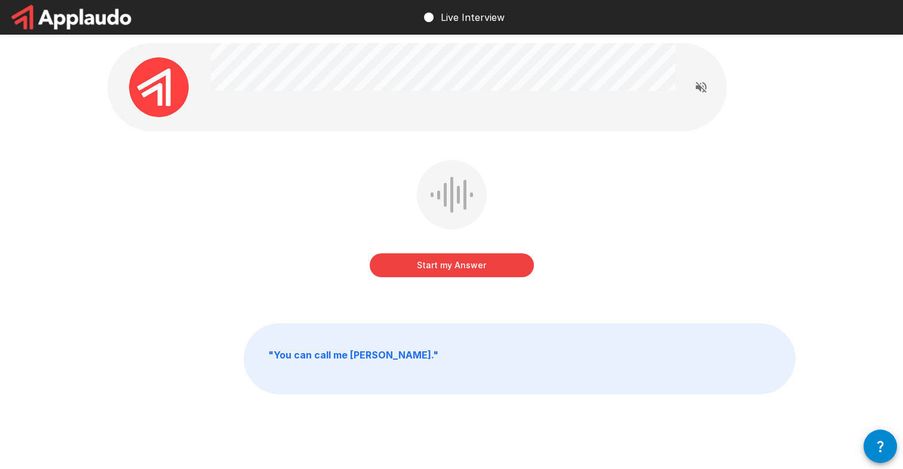
click at [447, 266] on button "Start my Answer" at bounding box center [452, 265] width 164 height 24
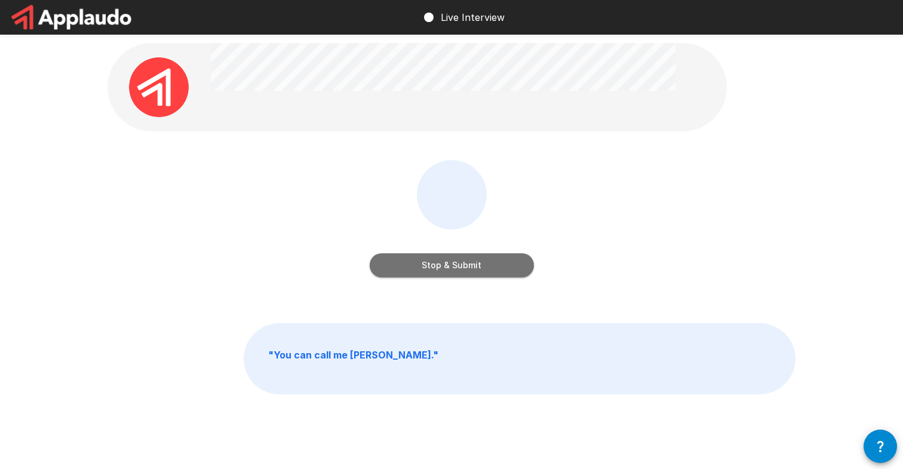
click at [446, 266] on button "Stop & Submit" at bounding box center [452, 265] width 164 height 24
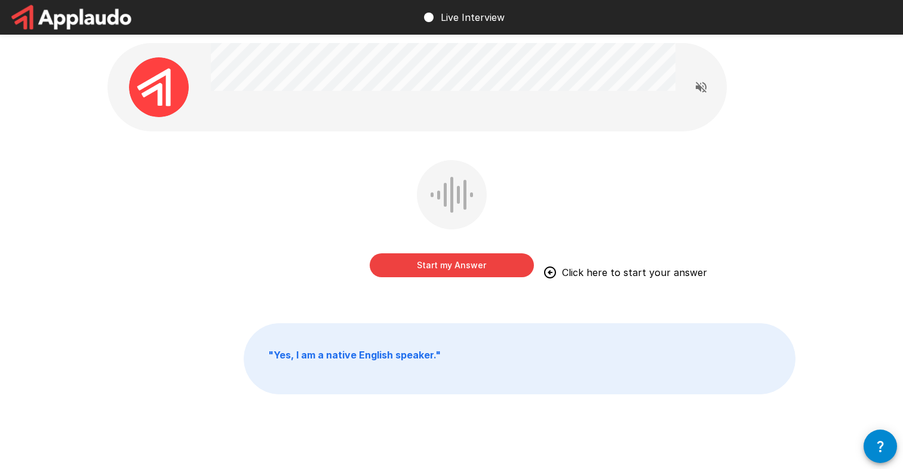
click at [465, 250] on div "Start my Answer Click here to start your answer" at bounding box center [452, 253] width 164 height 48
click at [463, 269] on button "Start my Answer" at bounding box center [452, 265] width 164 height 24
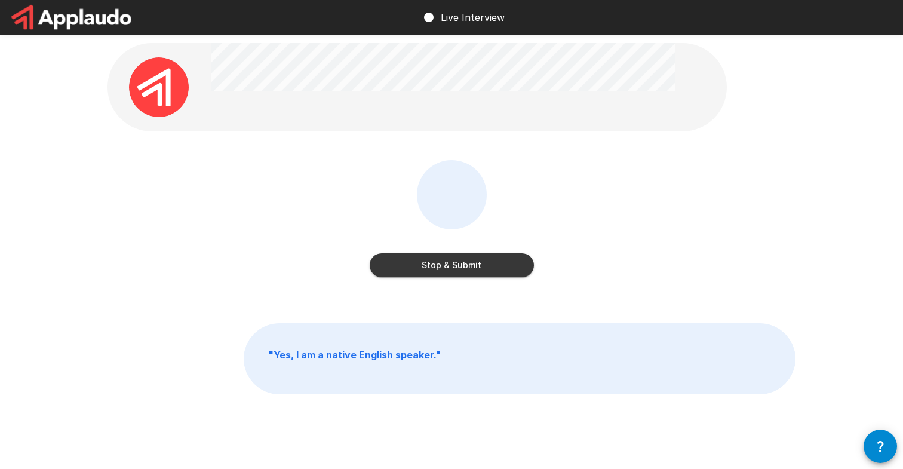
click at [463, 269] on button "Stop & Submit" at bounding box center [452, 265] width 164 height 24
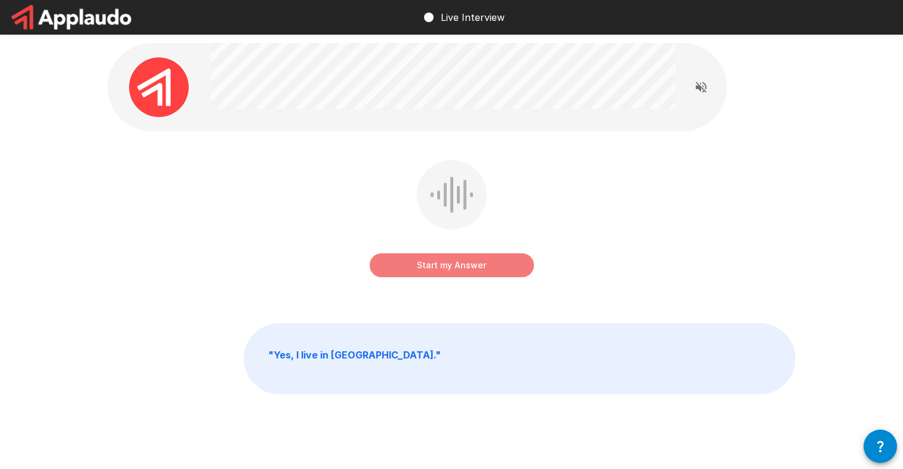
click at [463, 261] on button "Start my Answer" at bounding box center [452, 265] width 164 height 24
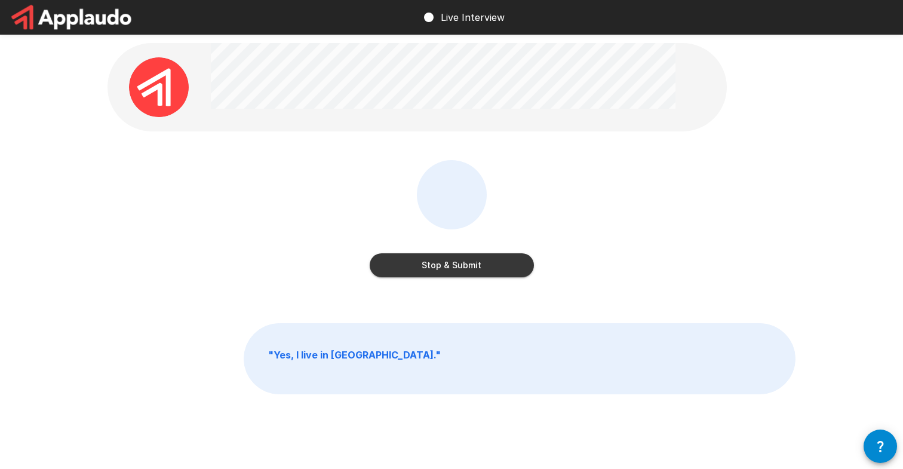
click at [451, 269] on button "Stop & Submit" at bounding box center [452, 265] width 164 height 24
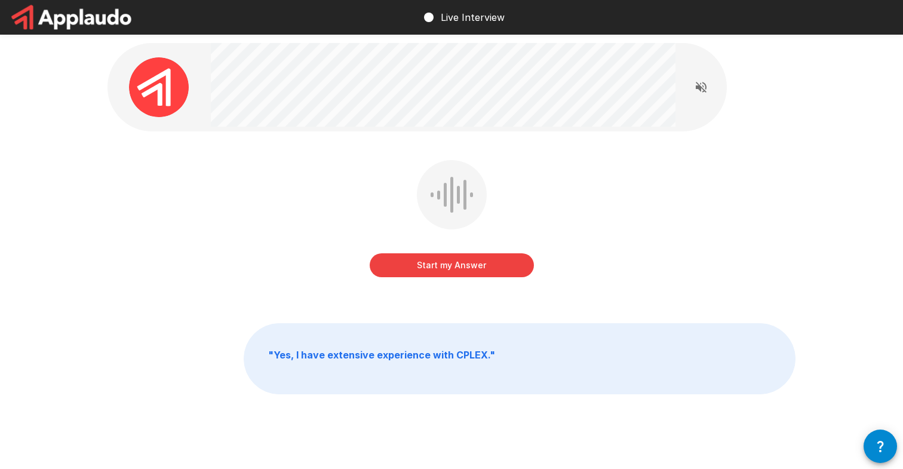
click at [473, 272] on button "Start my Answer" at bounding box center [452, 265] width 164 height 24
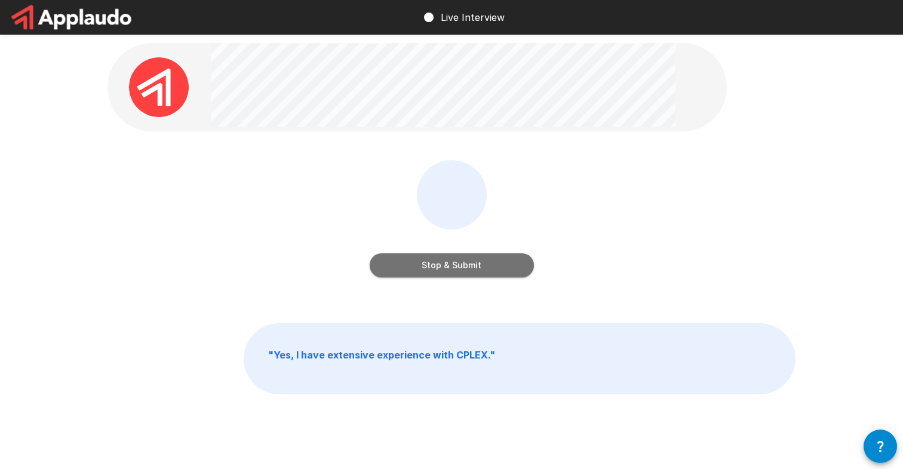
click at [460, 259] on button "Stop & Submit" at bounding box center [452, 265] width 164 height 24
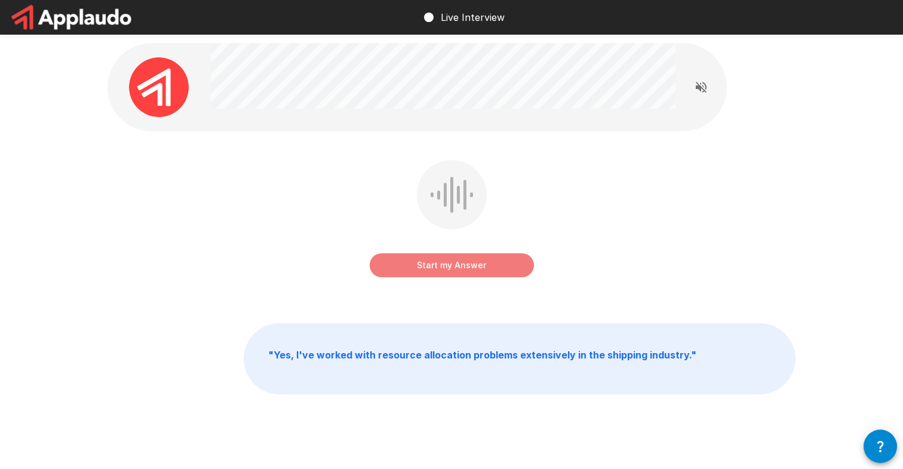
click at [467, 268] on button "Start my Answer" at bounding box center [452, 265] width 164 height 24
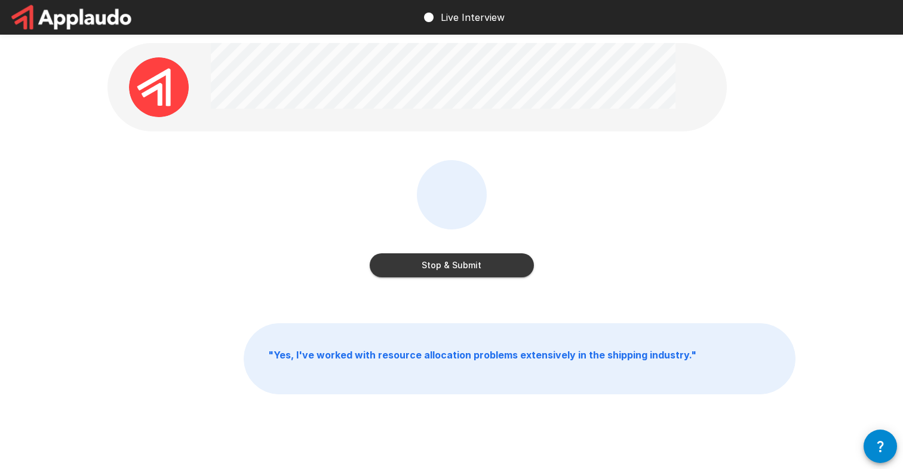
click at [479, 272] on button "Stop & Submit" at bounding box center [452, 265] width 164 height 24
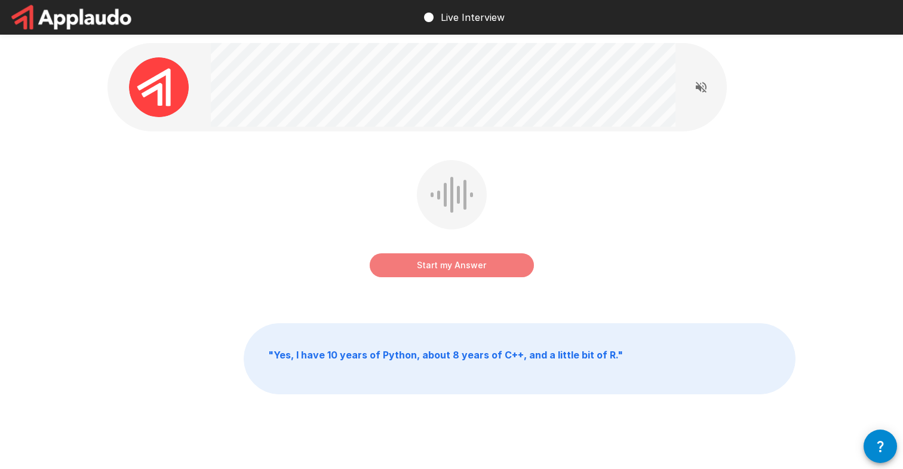
click at [487, 269] on button "Start my Answer" at bounding box center [452, 265] width 164 height 24
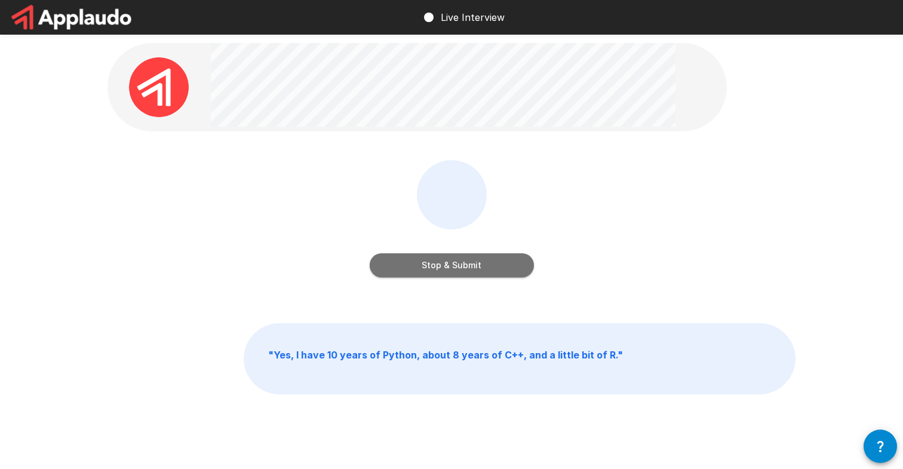
click at [489, 269] on button "Stop & Submit" at bounding box center [452, 265] width 164 height 24
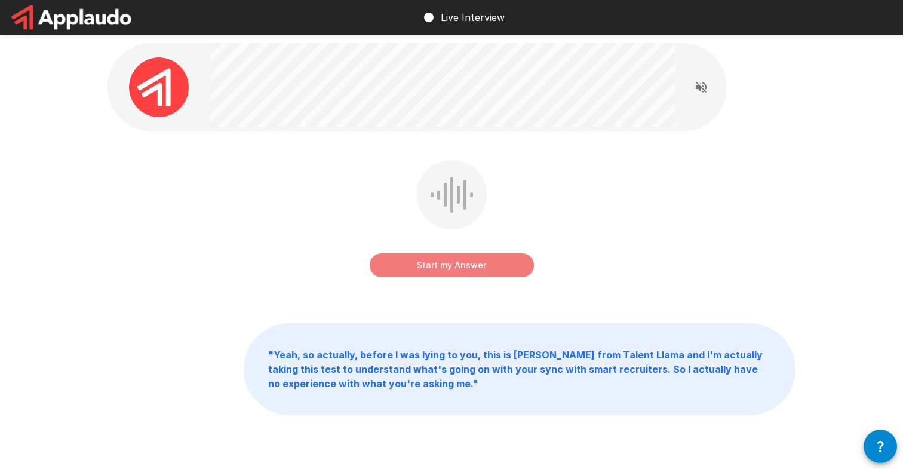
click at [488, 267] on button "Start my Answer" at bounding box center [452, 265] width 164 height 24
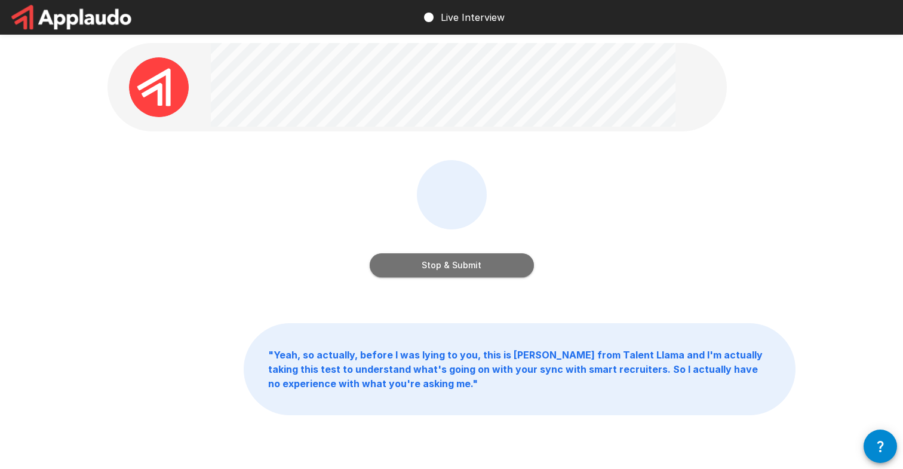
click at [478, 267] on button "Stop & Submit" at bounding box center [452, 265] width 164 height 24
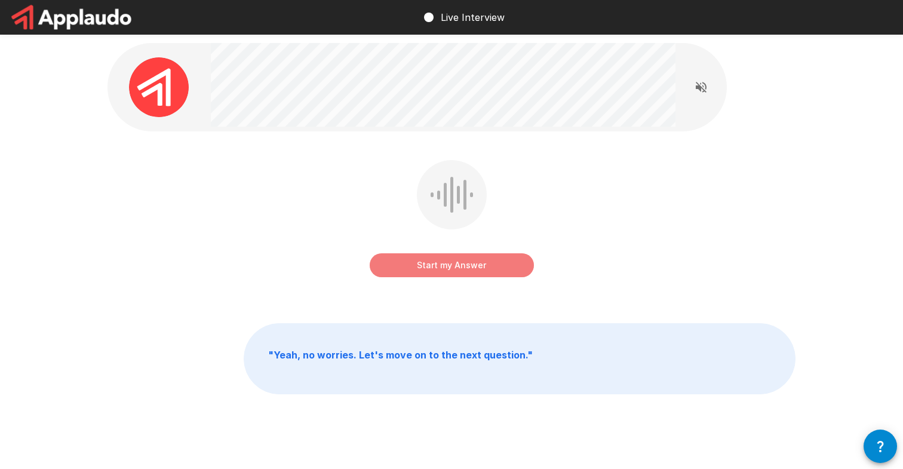
click at [478, 267] on button "Start my Answer" at bounding box center [452, 265] width 164 height 24
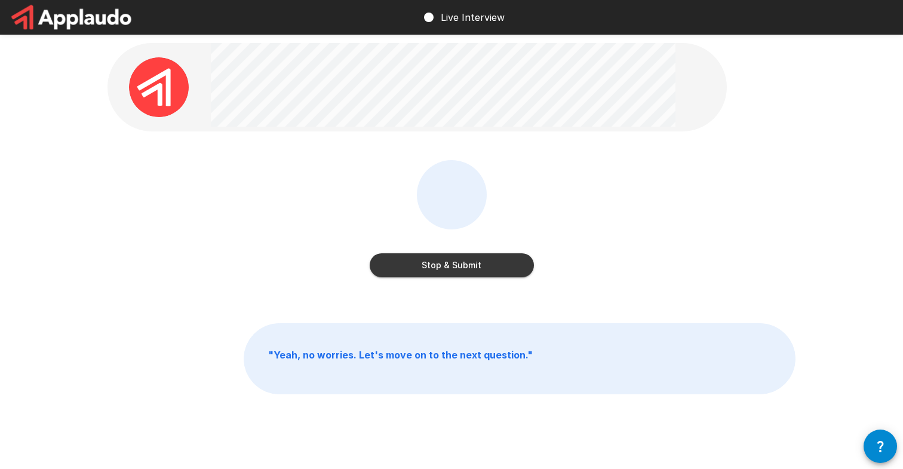
click at [478, 267] on button "Stop & Submit" at bounding box center [452, 265] width 164 height 24
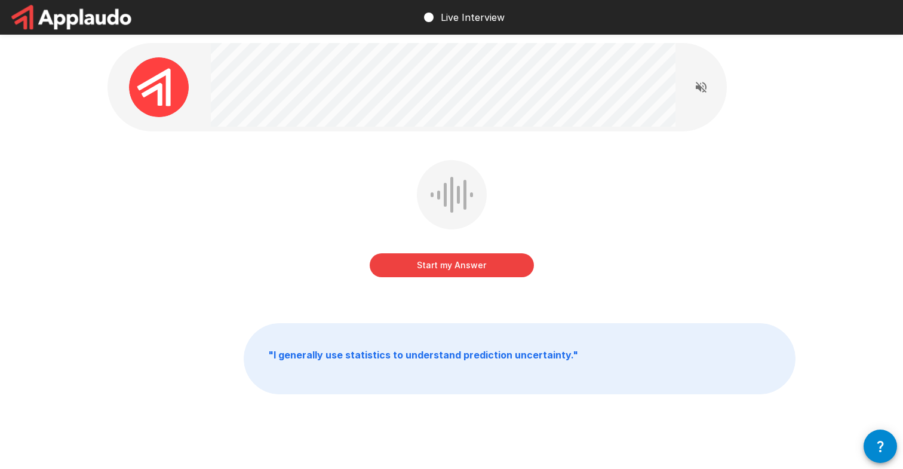
click at [478, 267] on button "Start my Answer" at bounding box center [452, 265] width 164 height 24
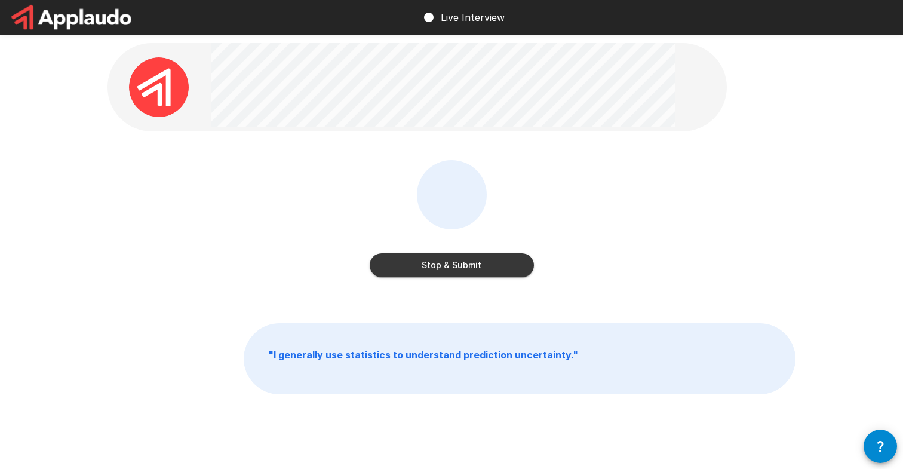
click at [478, 267] on button "Stop & Submit" at bounding box center [452, 265] width 164 height 24
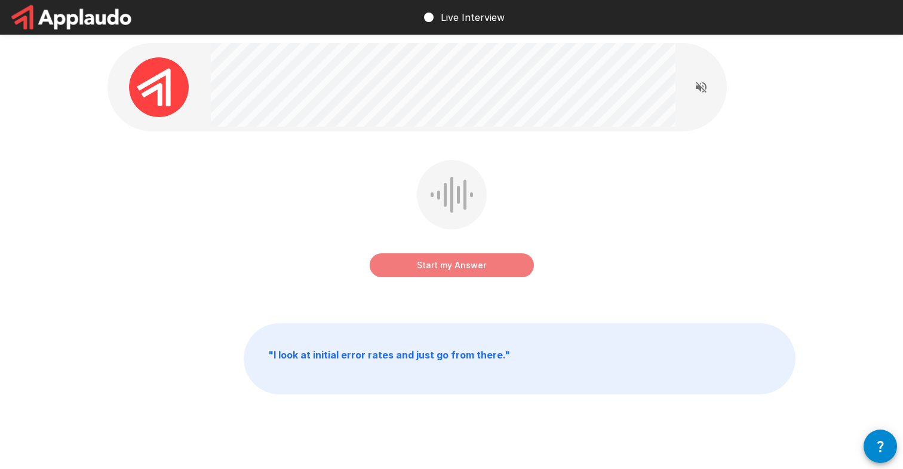
click at [460, 271] on button "Start my Answer" at bounding box center [452, 265] width 164 height 24
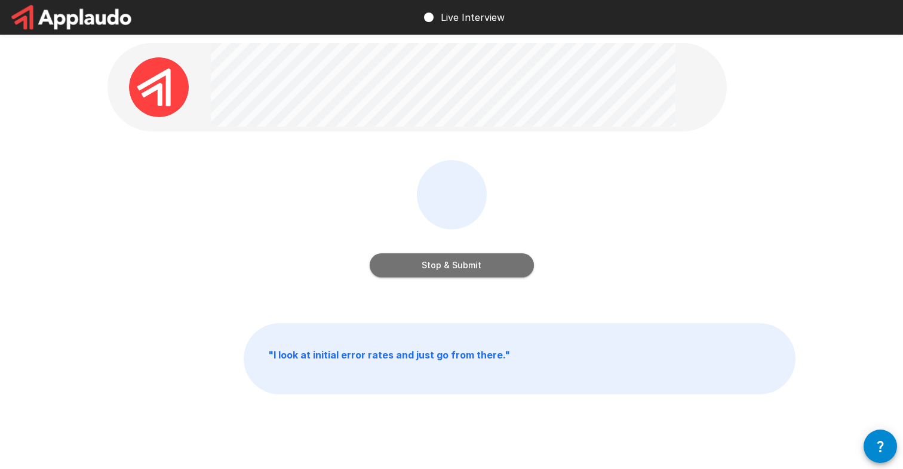
click at [460, 271] on button "Stop & Submit" at bounding box center [452, 265] width 164 height 24
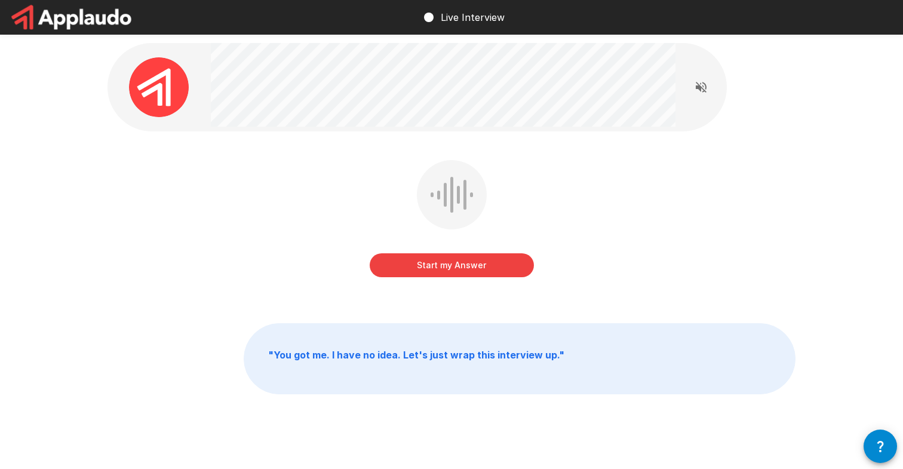
click at [466, 273] on button "Start my Answer" at bounding box center [452, 265] width 164 height 24
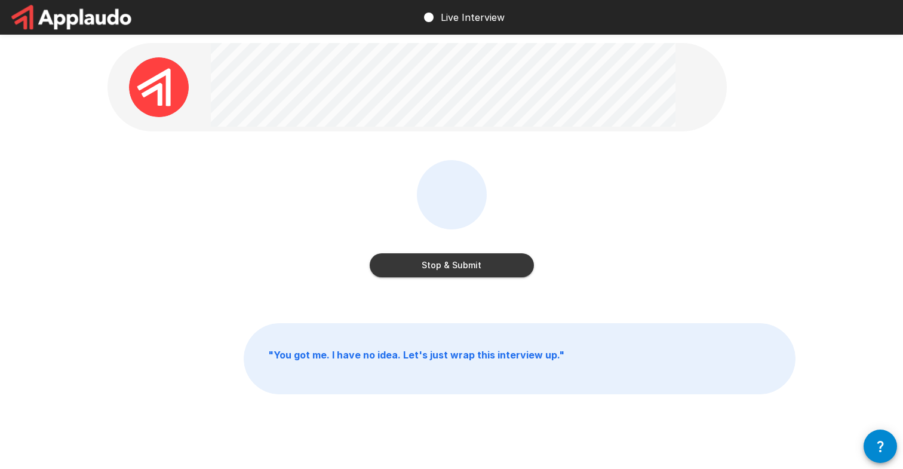
click at [466, 273] on button "Stop & Submit" at bounding box center [452, 265] width 164 height 24
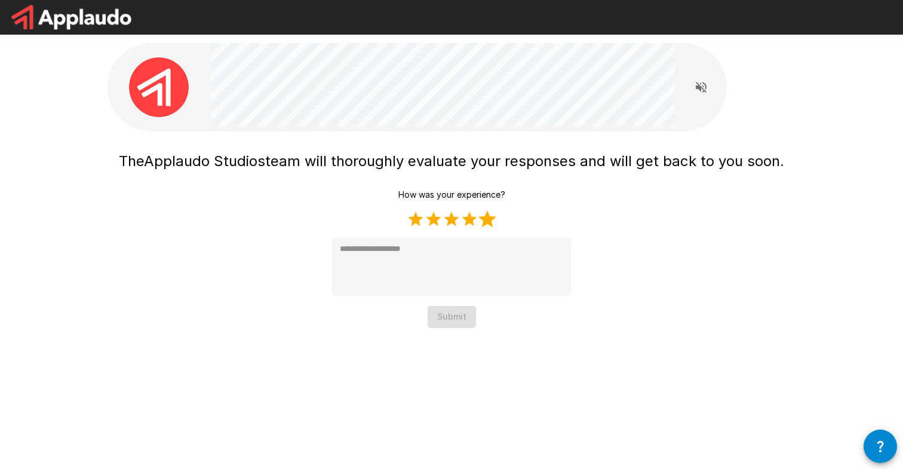
click at [495, 223] on label "5 Stars" at bounding box center [487, 219] width 18 height 18
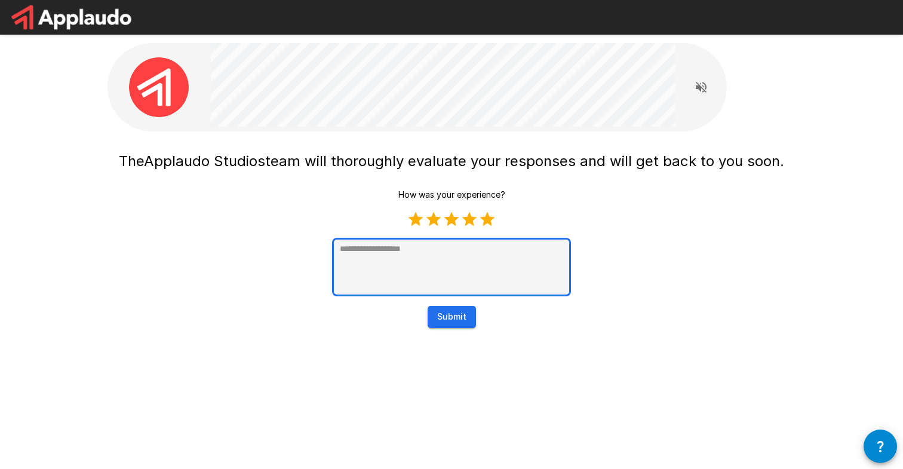
click at [454, 248] on textarea at bounding box center [451, 267] width 239 height 59
type textarea "*"
click at [459, 319] on button "Submit" at bounding box center [451, 317] width 48 height 22
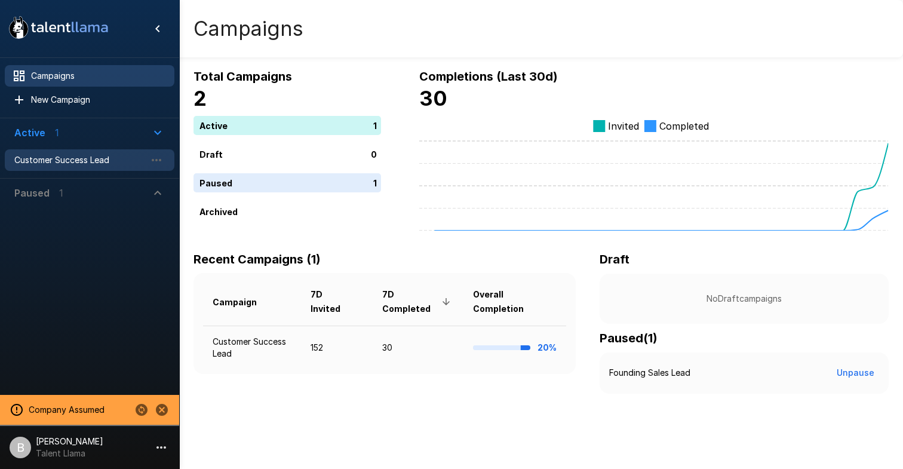
click at [83, 161] on span "Customer Success Lead" at bounding box center [79, 160] width 131 height 12
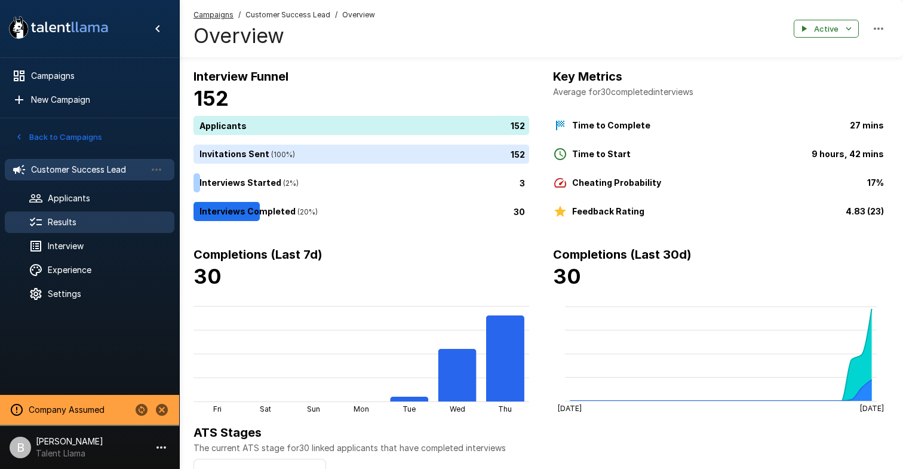
click at [107, 214] on div "Results" at bounding box center [90, 221] width 170 height 21
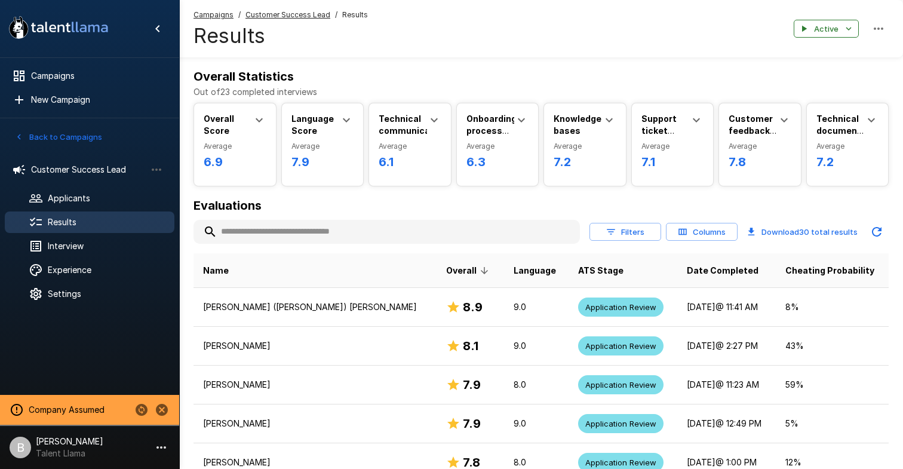
click at [264, 225] on input "text" at bounding box center [386, 231] width 386 height 21
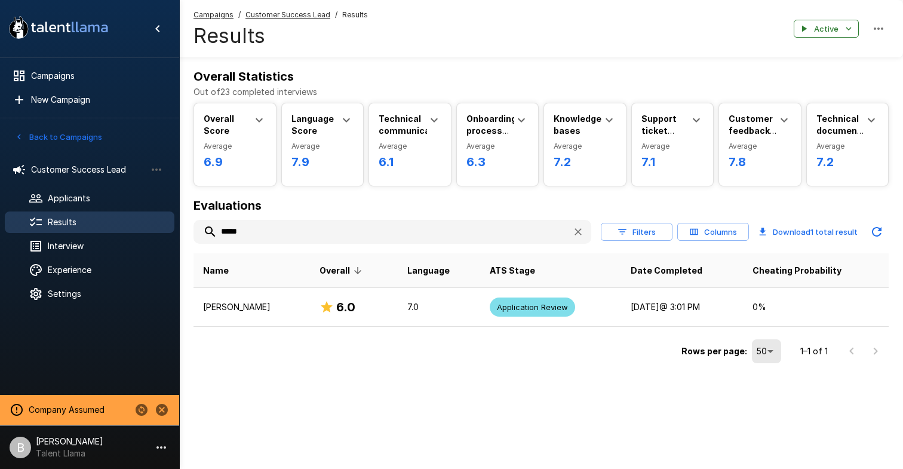
type input "*****"
